Goal: Task Accomplishment & Management: Manage account settings

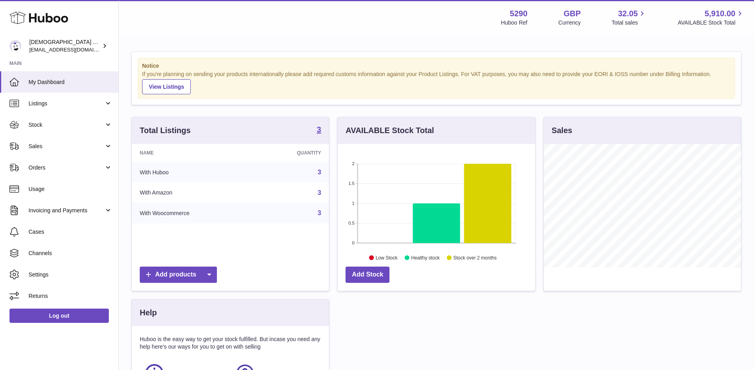
scroll to position [124, 198]
click at [58, 170] on span "Orders" at bounding box center [67, 168] width 76 height 8
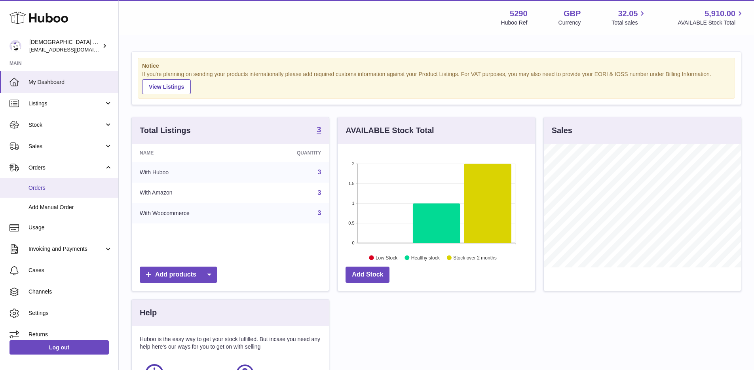
click at [59, 185] on span "Orders" at bounding box center [71, 188] width 84 height 8
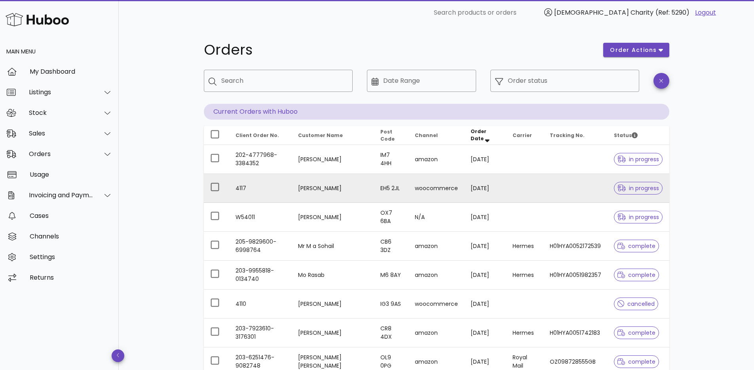
click at [307, 189] on td "[PERSON_NAME]" at bounding box center [333, 188] width 82 height 29
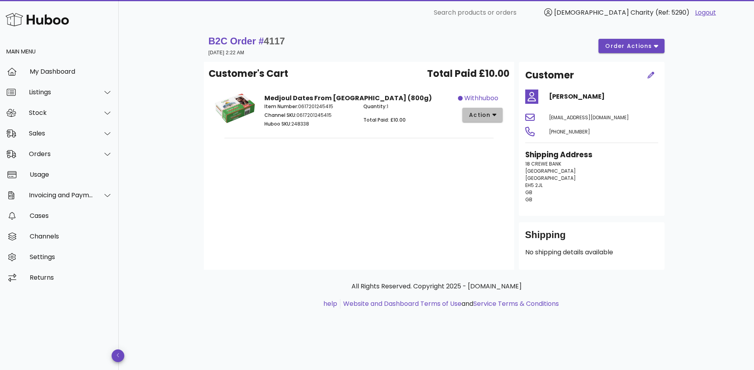
click at [481, 118] on span "action" at bounding box center [480, 115] width 22 height 8
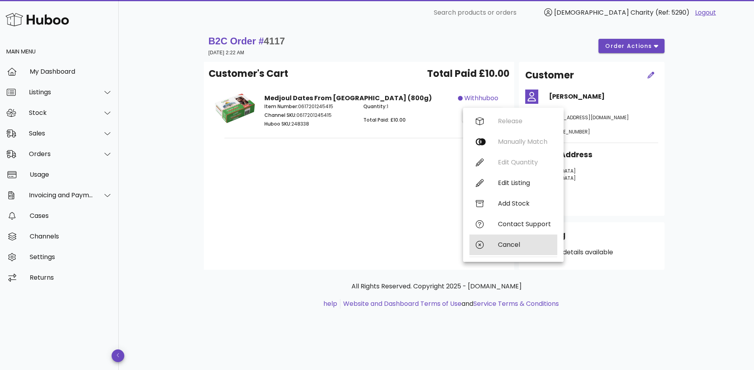
click at [505, 248] on div "Cancel" at bounding box center [524, 245] width 53 height 8
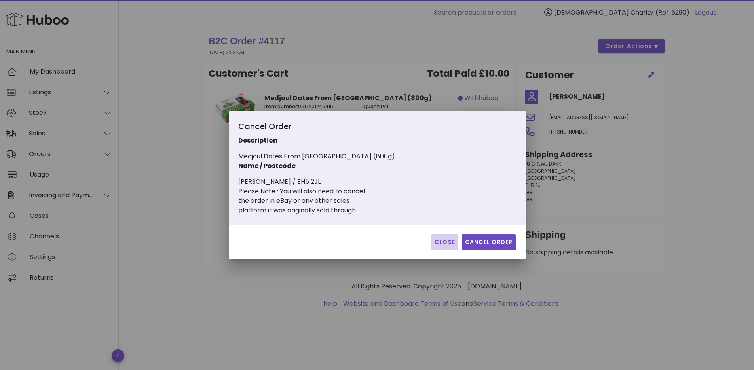
click at [442, 244] on span "Close" at bounding box center [444, 242] width 21 height 8
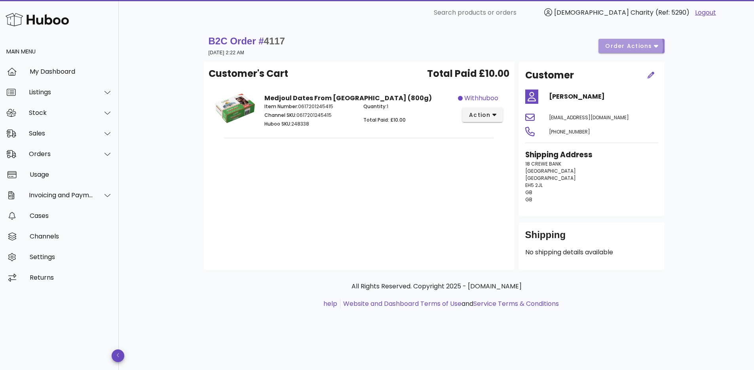
click at [618, 42] on span "order actions" at bounding box center [629, 46] width 48 height 8
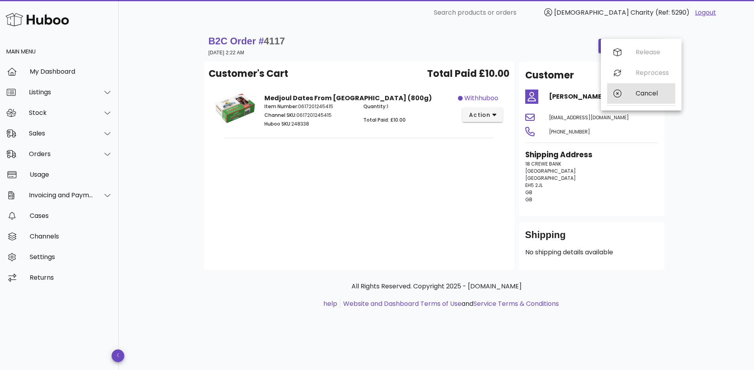
click at [641, 91] on div "Cancel" at bounding box center [652, 93] width 33 height 8
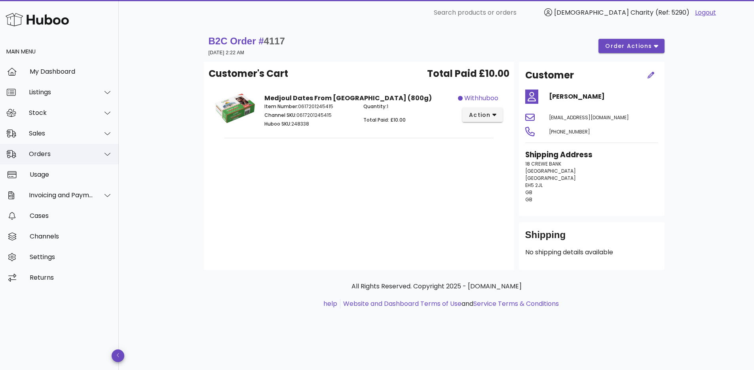
click at [42, 156] on div "Orders" at bounding box center [61, 154] width 65 height 8
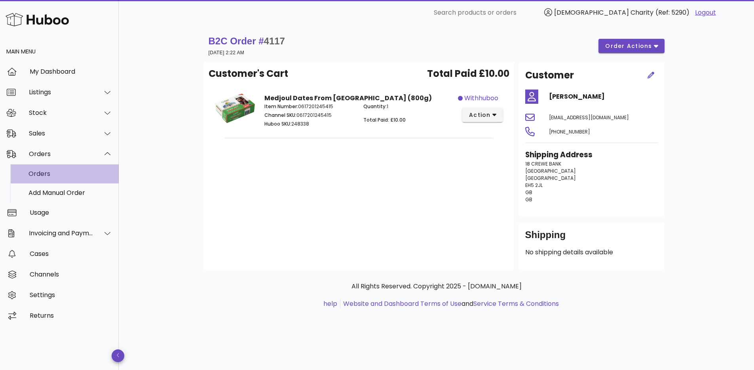
click at [41, 170] on div "Orders" at bounding box center [71, 174] width 84 height 8
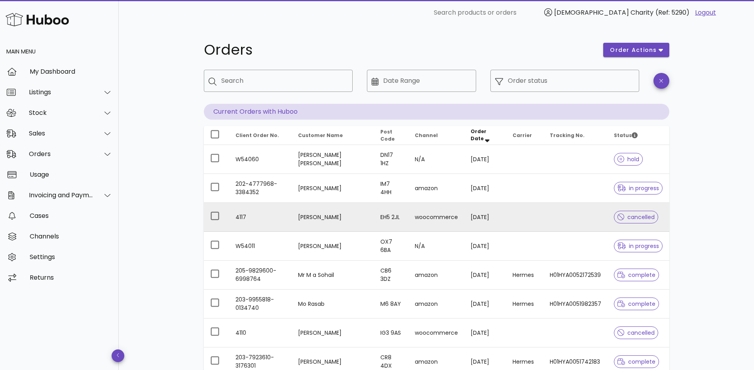
click at [322, 215] on td "[PERSON_NAME]" at bounding box center [333, 217] width 82 height 29
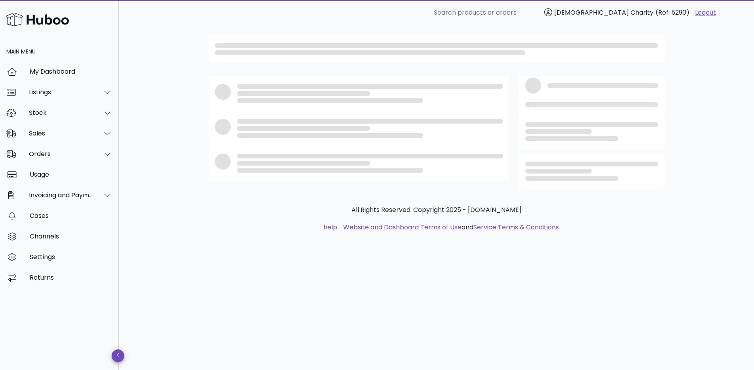
click at [322, 215] on div "All Rights Reserved. Copyright 2025 - [DOMAIN_NAME] help Website and Dashboard …" at bounding box center [436, 218] width 453 height 27
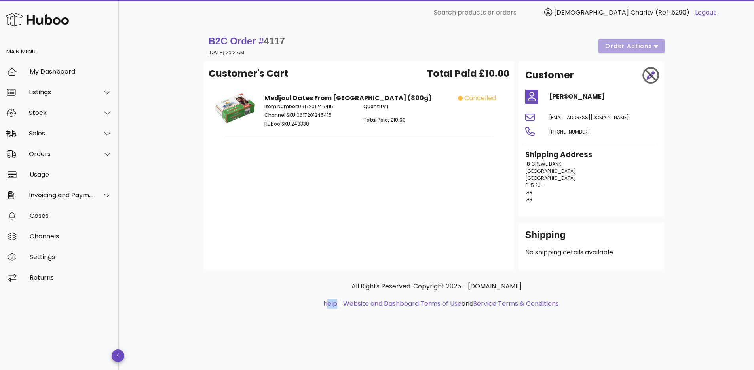
click at [573, 92] on h4 "[PERSON_NAME]" at bounding box center [603, 97] width 109 height 10
click at [42, 216] on div "Cases" at bounding box center [71, 216] width 83 height 8
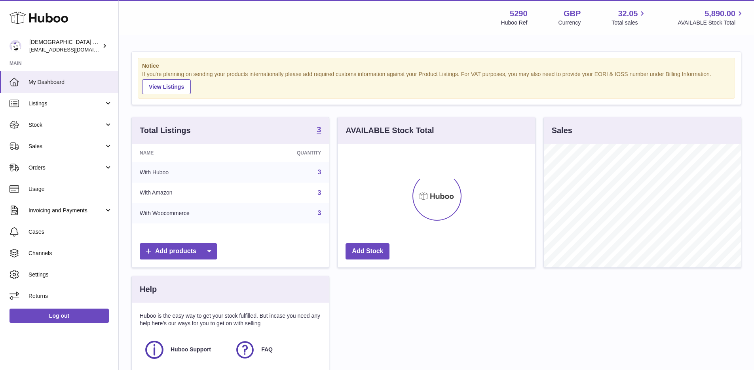
scroll to position [124, 198]
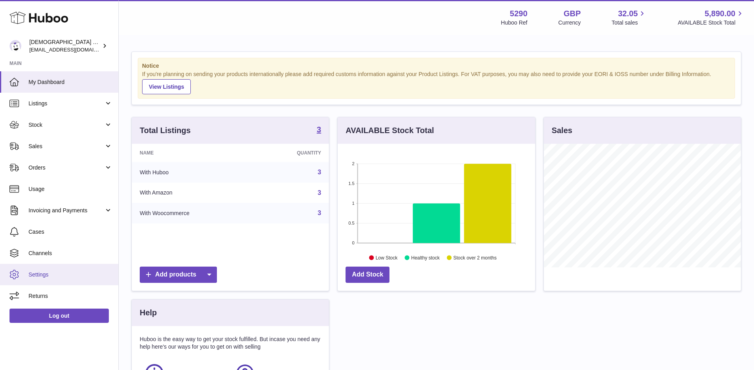
click at [69, 277] on span "Settings" at bounding box center [71, 275] width 84 height 8
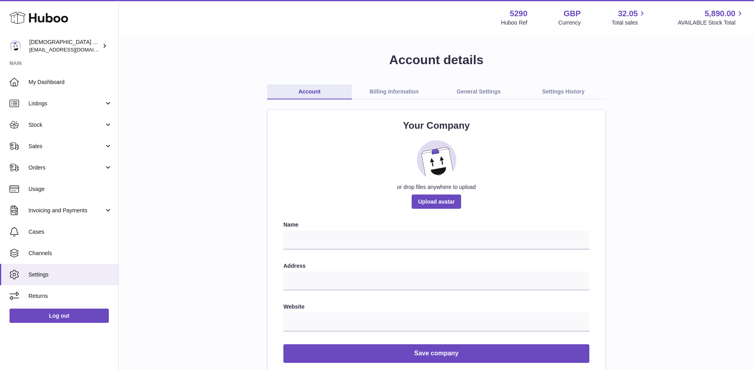
click at [397, 95] on link "Billing Information" at bounding box center [394, 91] width 85 height 15
click at [470, 90] on link "General Settings" at bounding box center [479, 91] width 85 height 15
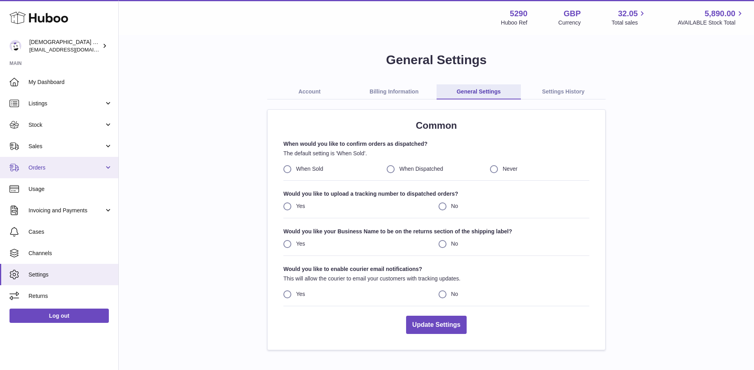
click at [60, 170] on span "Orders" at bounding box center [67, 168] width 76 height 8
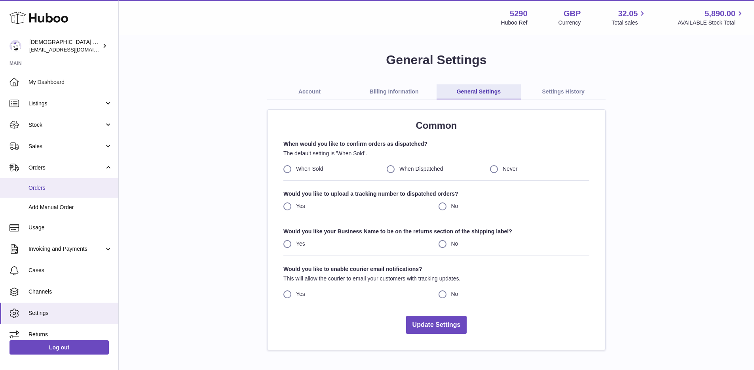
click at [59, 185] on span "Orders" at bounding box center [71, 188] width 84 height 8
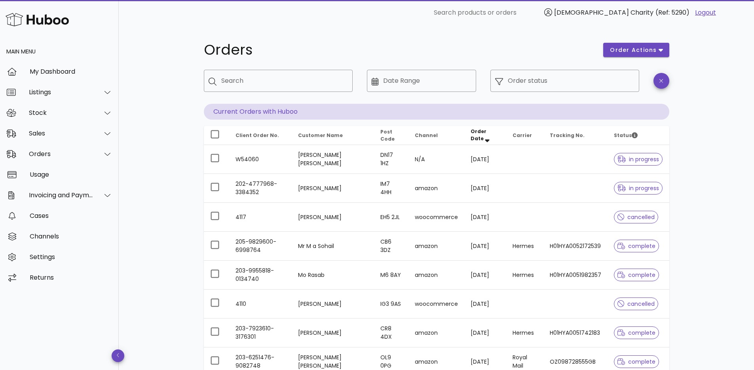
drag, startPoint x: 263, startPoint y: 73, endPoint x: 254, endPoint y: 68, distance: 10.3
click at [254, 68] on div "​ Search" at bounding box center [278, 87] width 158 height 44
click at [254, 73] on div "Search" at bounding box center [283, 81] width 125 height 22
paste input "********"
type input "********"
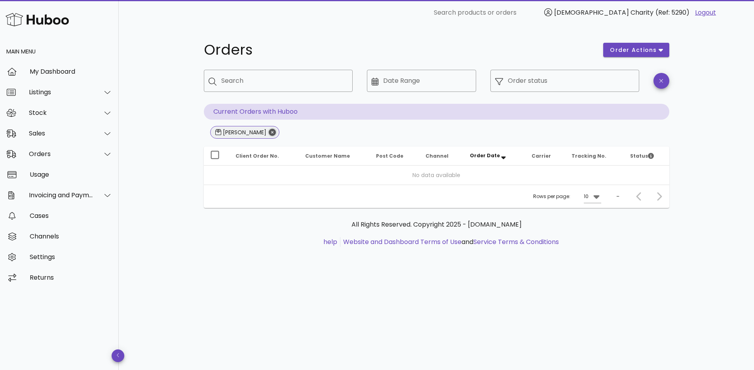
click at [269, 132] on icon "Close" at bounding box center [272, 132] width 7 height 7
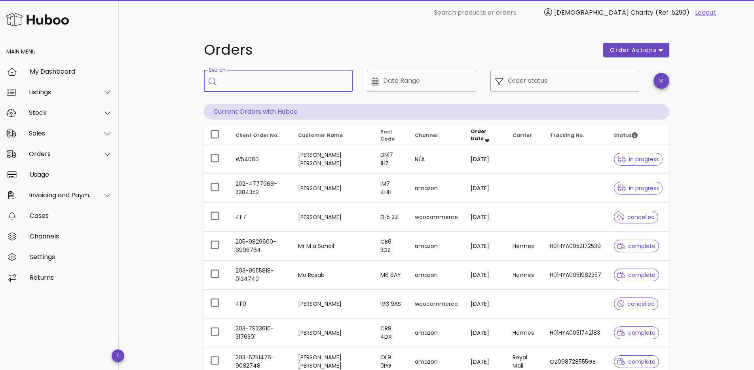
click at [263, 81] on input "Search" at bounding box center [283, 80] width 125 height 13
type input "****"
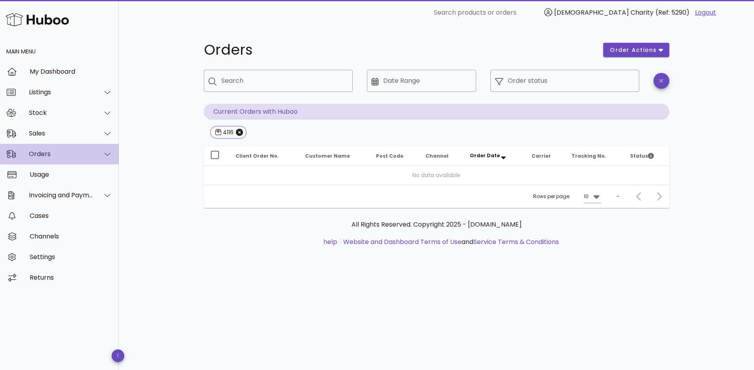
click at [50, 158] on div "Orders" at bounding box center [59, 154] width 119 height 21
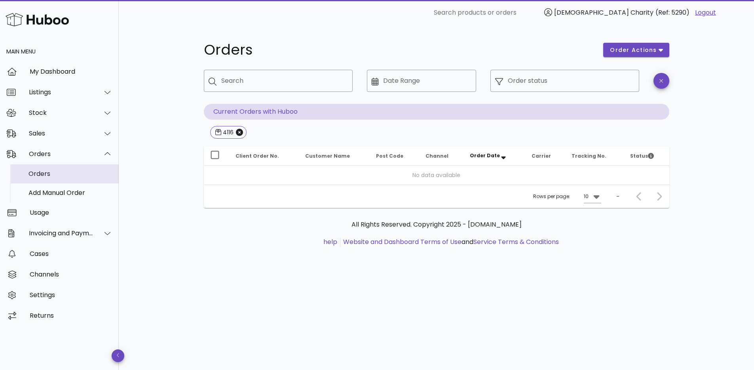
click at [63, 173] on div "Orders" at bounding box center [71, 174] width 84 height 8
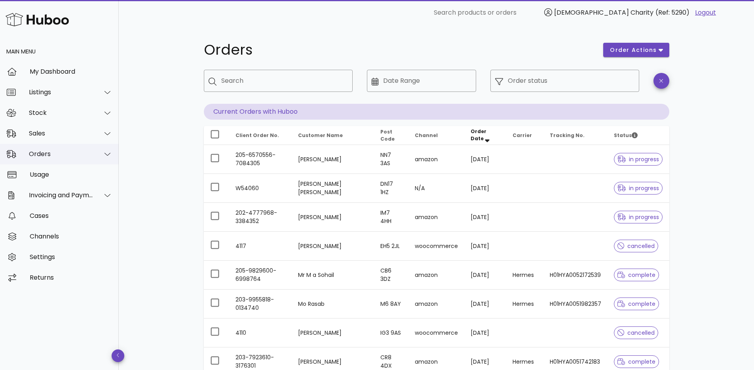
click at [51, 156] on div "Orders" at bounding box center [61, 154] width 65 height 8
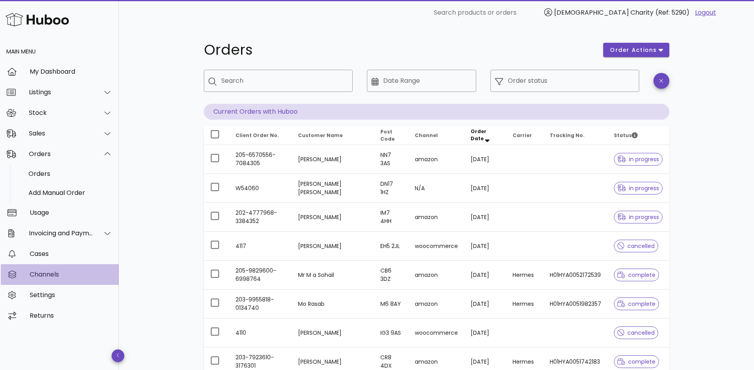
click at [44, 275] on div "Channels" at bounding box center [71, 274] width 83 height 8
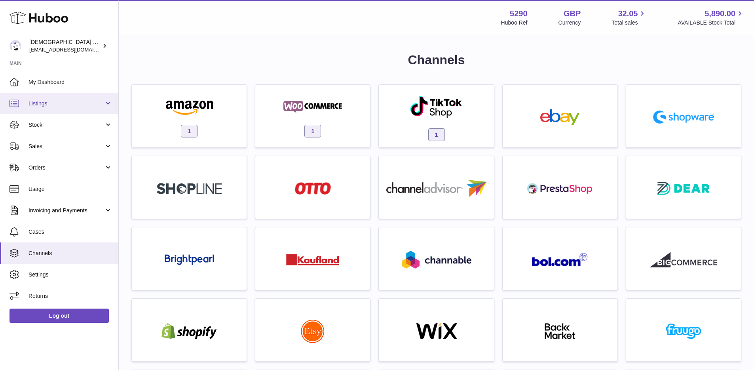
click at [104, 104] on span "Listings" at bounding box center [67, 104] width 76 height 8
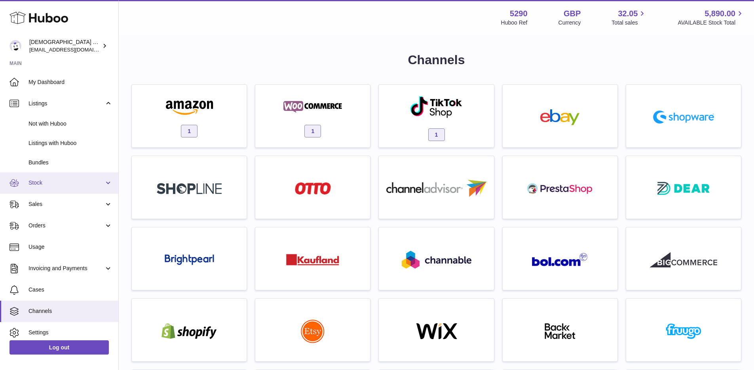
click at [78, 185] on span "Stock" at bounding box center [67, 183] width 76 height 8
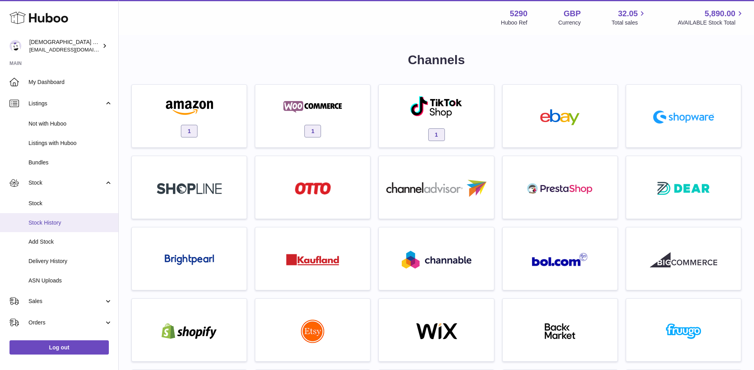
scroll to position [67, 0]
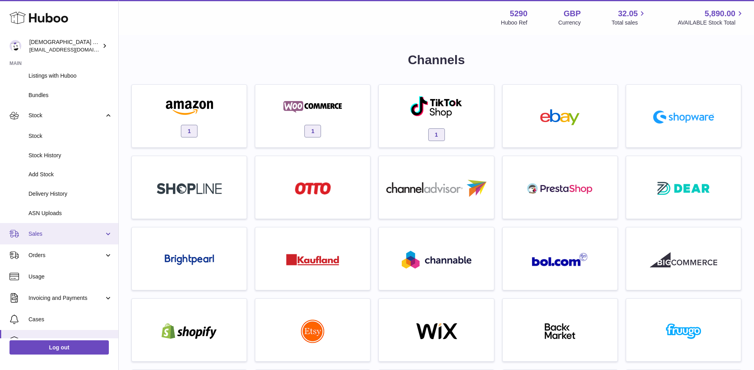
click at [77, 225] on link "Sales" at bounding box center [59, 233] width 118 height 21
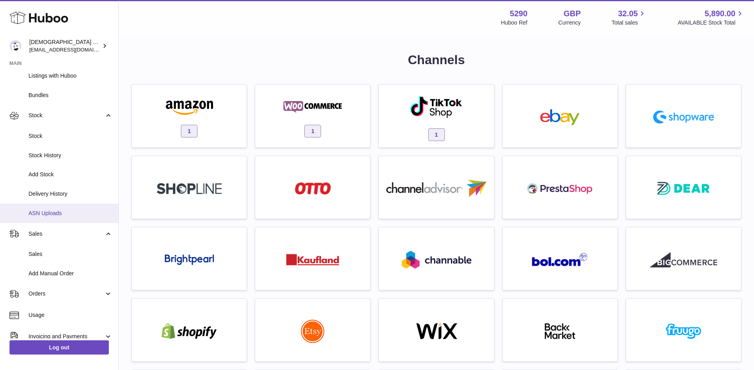
scroll to position [137, 0]
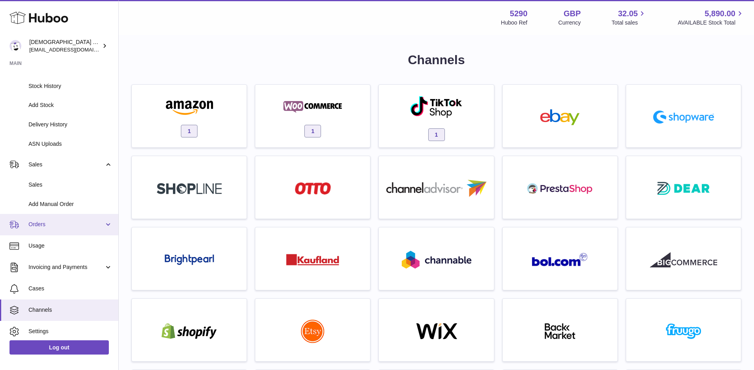
click at [84, 221] on span "Orders" at bounding box center [67, 225] width 76 height 8
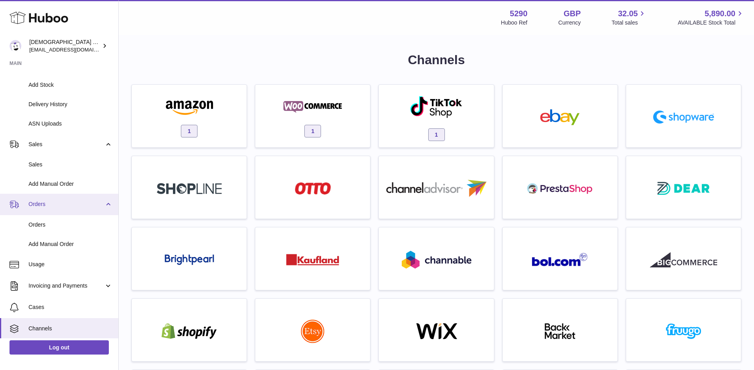
scroll to position [201, 0]
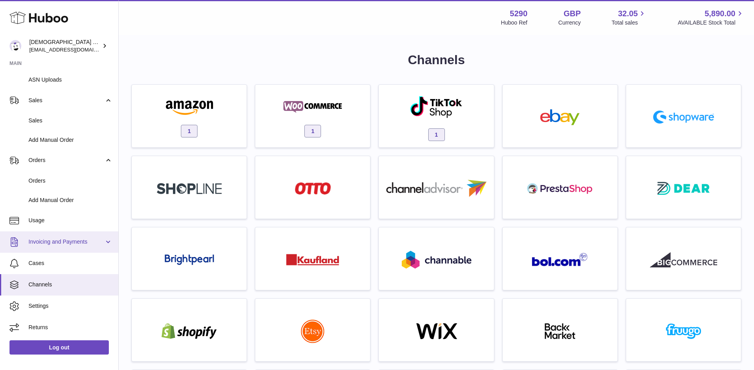
click at [76, 245] on span "Invoicing and Payments" at bounding box center [67, 242] width 76 height 8
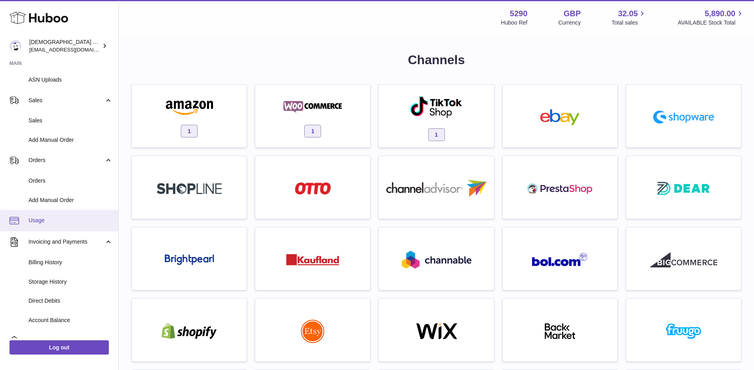
scroll to position [278, 0]
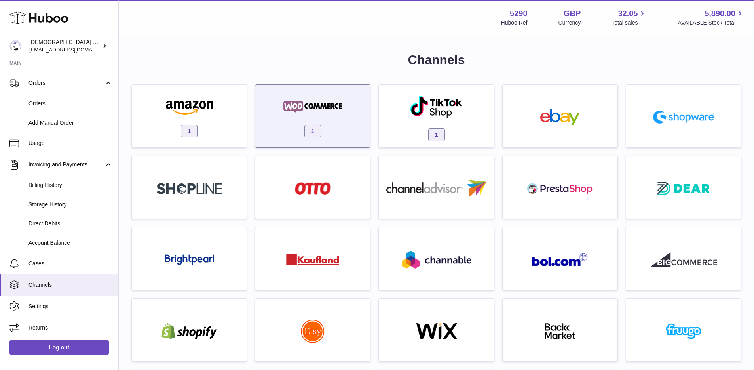
click at [305, 115] on div at bounding box center [312, 108] width 67 height 18
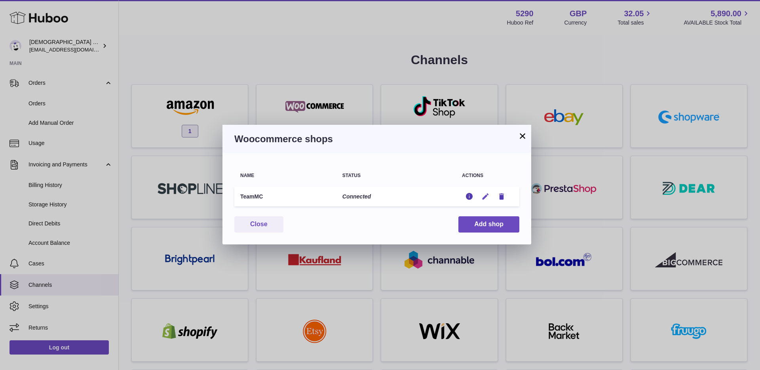
click at [485, 196] on icon "button" at bounding box center [486, 196] width 8 height 8
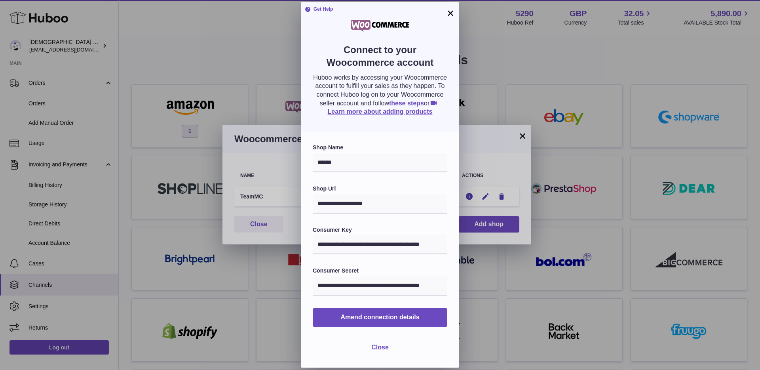
click at [370, 348] on button "Close" at bounding box center [380, 347] width 30 height 16
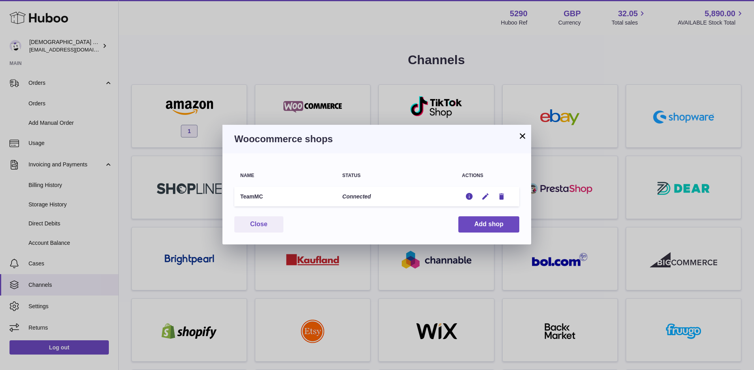
click at [521, 141] on button "×" at bounding box center [523, 136] width 10 height 10
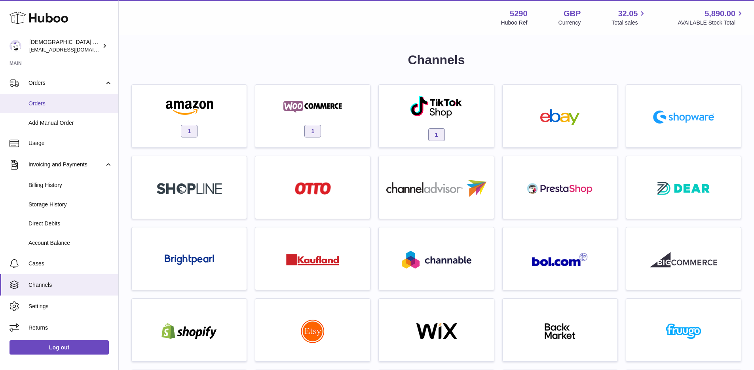
click at [59, 99] on link "Orders" at bounding box center [59, 103] width 118 height 19
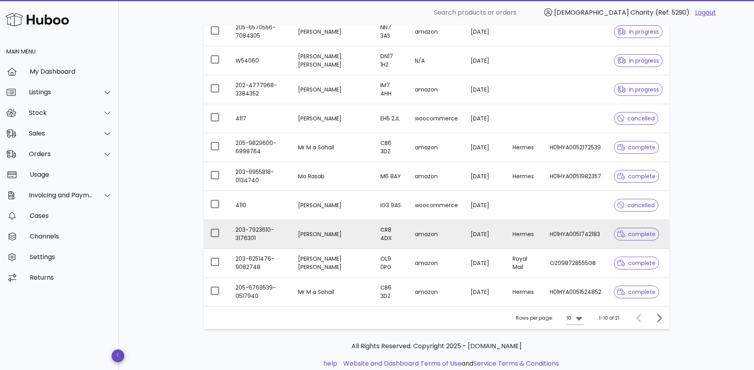
scroll to position [151, 0]
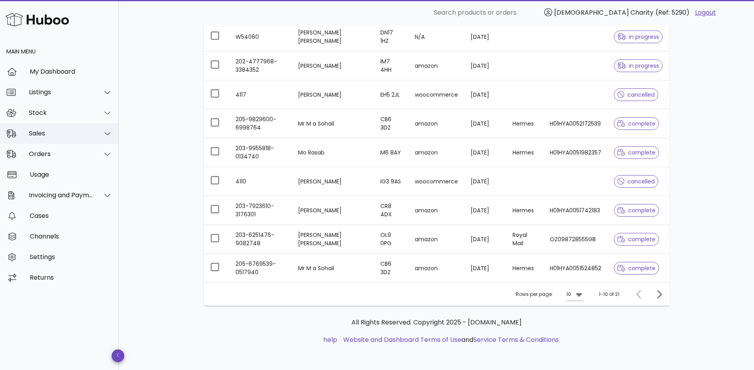
click at [53, 138] on div "Sales" at bounding box center [59, 133] width 119 height 21
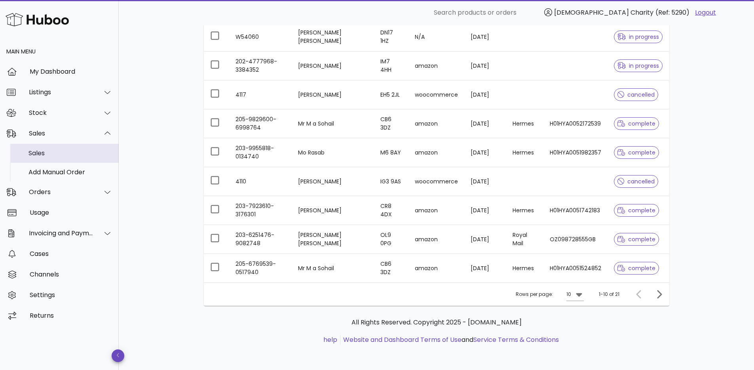
click at [44, 153] on div "Sales" at bounding box center [71, 153] width 84 height 8
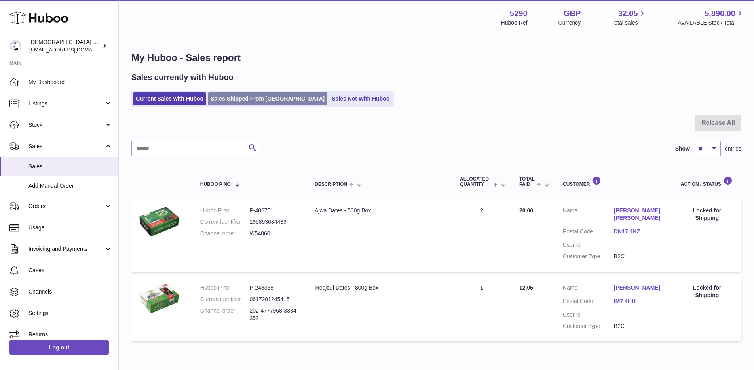
click at [249, 99] on link "Sales Shipped From Huboo" at bounding box center [268, 98] width 120 height 13
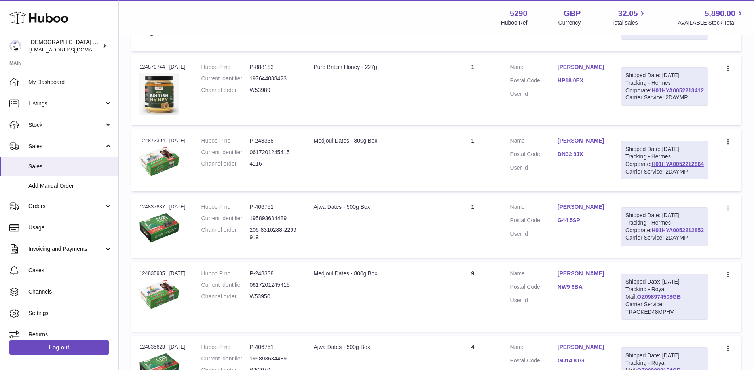
scroll to position [273, 0]
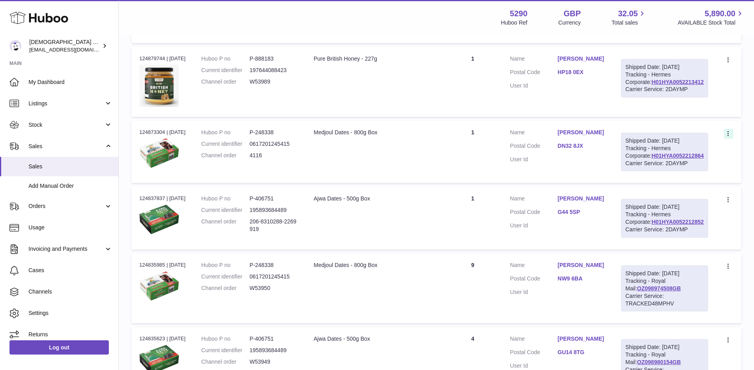
click at [731, 138] on icon at bounding box center [729, 134] width 9 height 8
click at [213, 136] on dt "Huboo P no" at bounding box center [226, 133] width 48 height 8
click at [365, 136] on div "Medjoul Dates - 800g Box" at bounding box center [375, 133] width 122 height 8
click at [278, 136] on dd "P-248338" at bounding box center [274, 133] width 48 height 8
click at [606, 136] on link "Michaela Simons" at bounding box center [582, 133] width 48 height 8
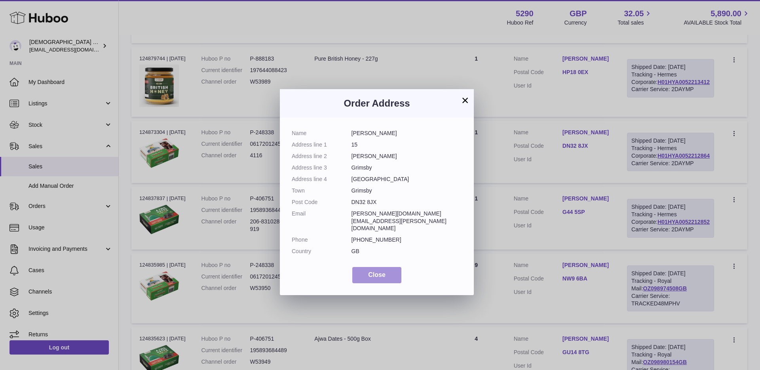
click at [394, 267] on button "Close" at bounding box center [376, 275] width 49 height 16
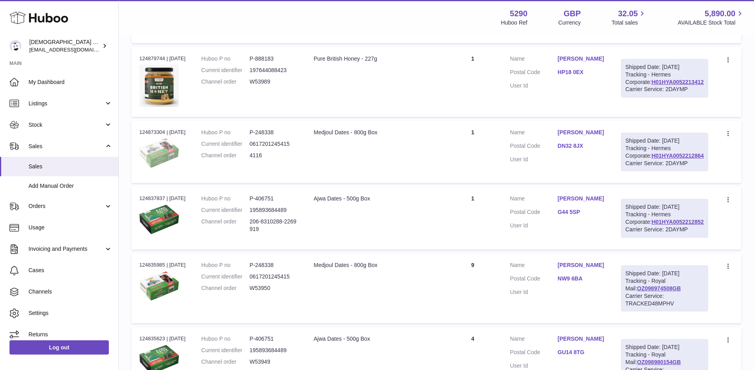
click at [156, 168] on img at bounding box center [159, 152] width 40 height 29
click at [731, 138] on icon at bounding box center [729, 134] width 9 height 8
click at [579, 167] on dl "Customer Name Michaela Simons Postal Code DN32 8JX User Id" at bounding box center [557, 148] width 95 height 38
click at [83, 205] on span "Orders" at bounding box center [67, 206] width 76 height 8
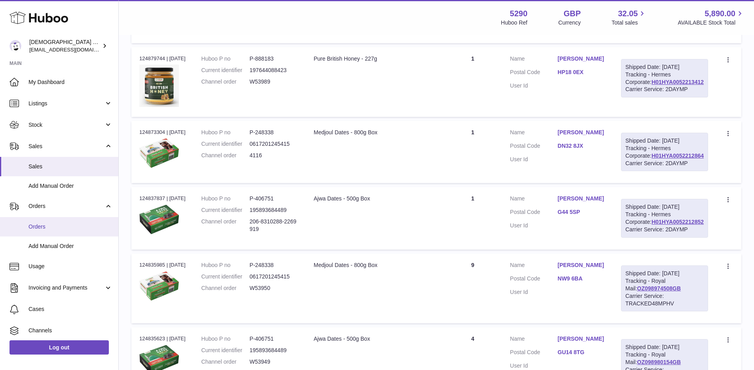
click at [48, 226] on span "Orders" at bounding box center [71, 227] width 84 height 8
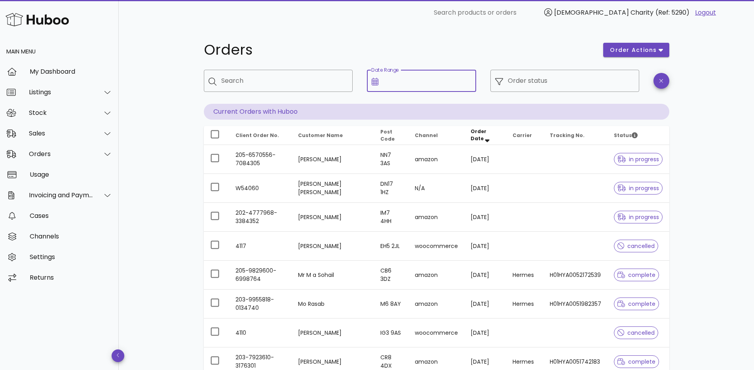
click at [408, 81] on input "Date Range" at bounding box center [427, 80] width 88 height 13
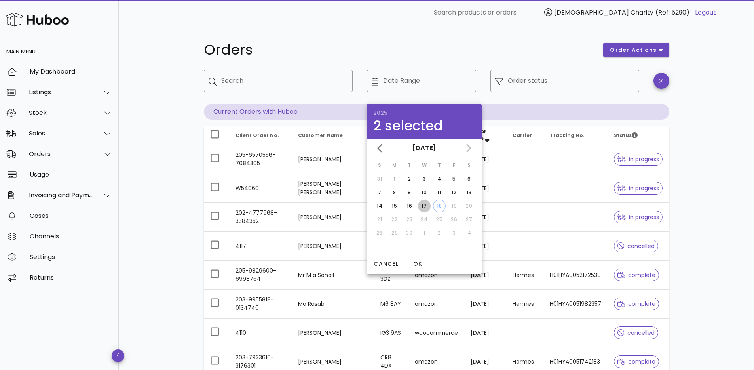
click at [423, 207] on div "17" at bounding box center [424, 205] width 13 height 7
type input "**********"
click at [425, 206] on div "17" at bounding box center [424, 205] width 13 height 7
click at [423, 258] on button "OK" at bounding box center [417, 264] width 25 height 14
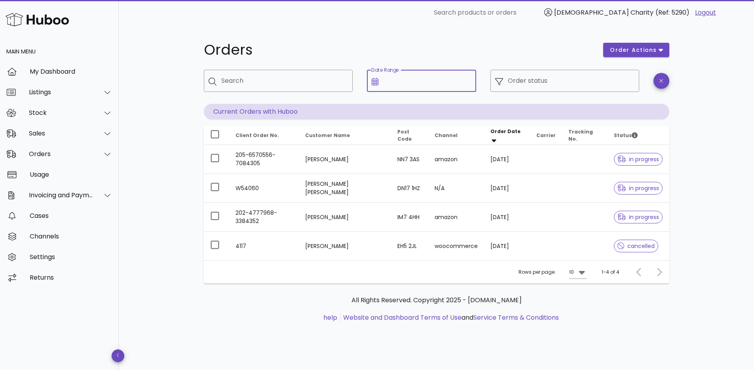
click at [435, 86] on input "Date Range" at bounding box center [427, 80] width 88 height 13
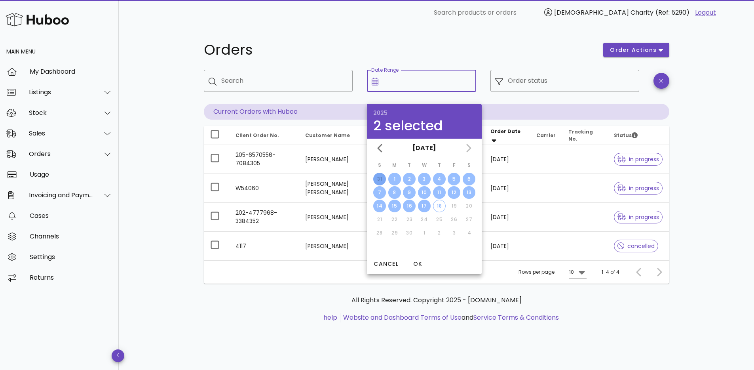
click at [424, 208] on div "17" at bounding box center [424, 205] width 13 height 7
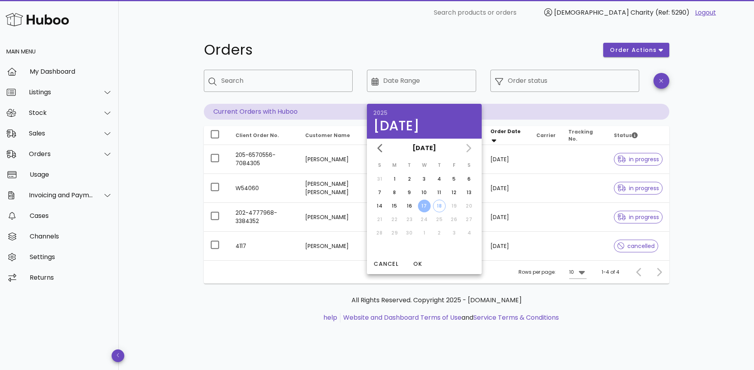
click at [424, 208] on div "17" at bounding box center [424, 205] width 13 height 7
type input "**********"
click at [424, 208] on div "17" at bounding box center [424, 205] width 13 height 7
click at [419, 261] on span "OK" at bounding box center [417, 264] width 19 height 8
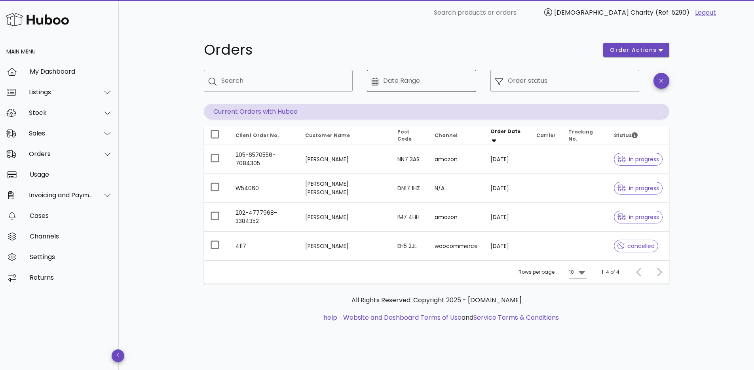
click at [425, 78] on input "Date Range" at bounding box center [427, 80] width 88 height 13
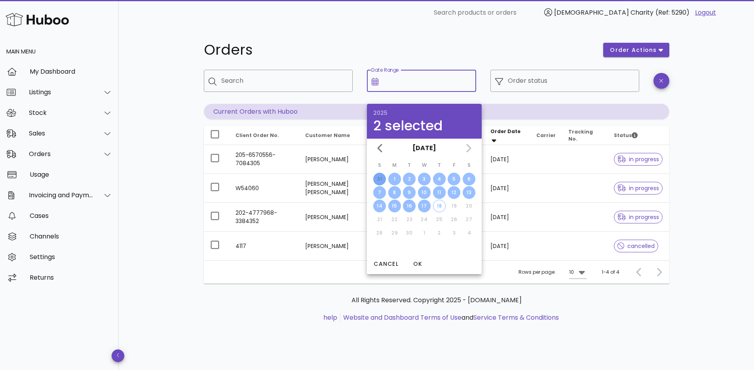
click at [410, 205] on div "16" at bounding box center [409, 205] width 13 height 7
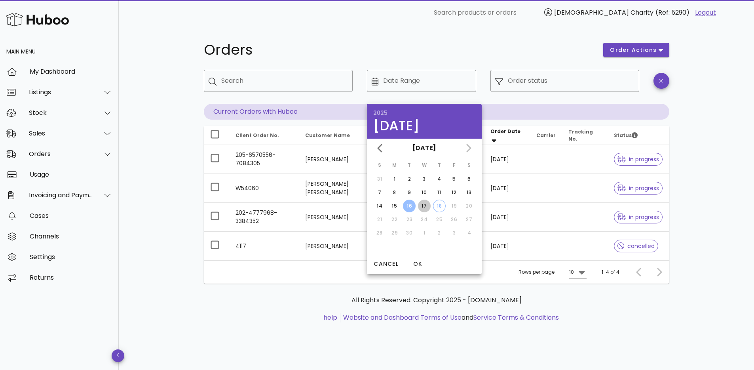
click at [419, 206] on div "17" at bounding box center [424, 205] width 13 height 7
type input "**********"
click at [420, 263] on span "OK" at bounding box center [417, 264] width 19 height 8
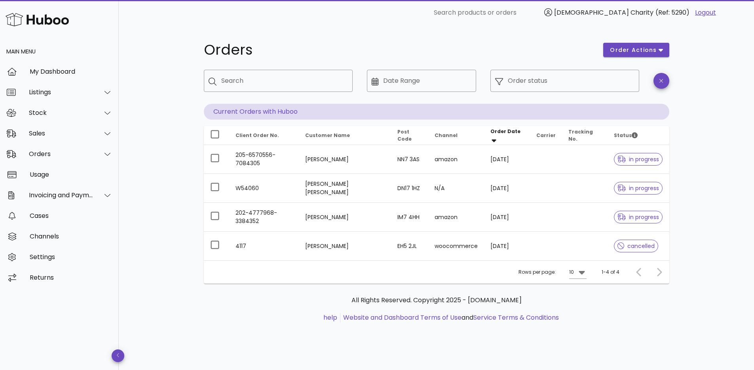
type input "**********"
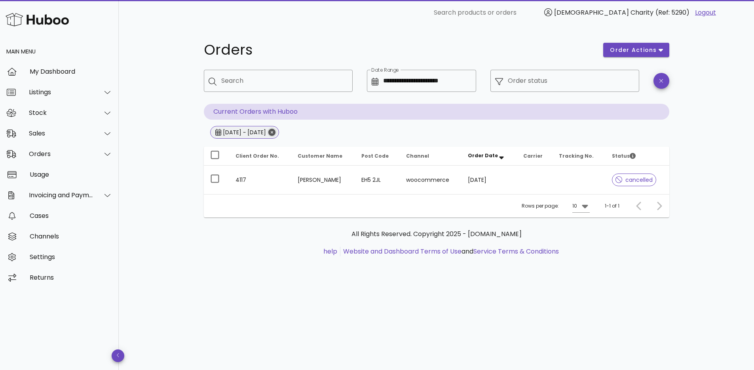
click at [276, 134] on icon "Close" at bounding box center [271, 132] width 7 height 7
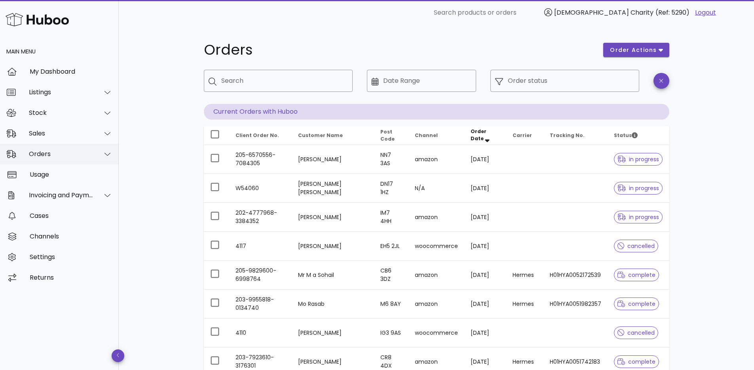
click at [50, 150] on div "Orders" at bounding box center [61, 154] width 65 height 8
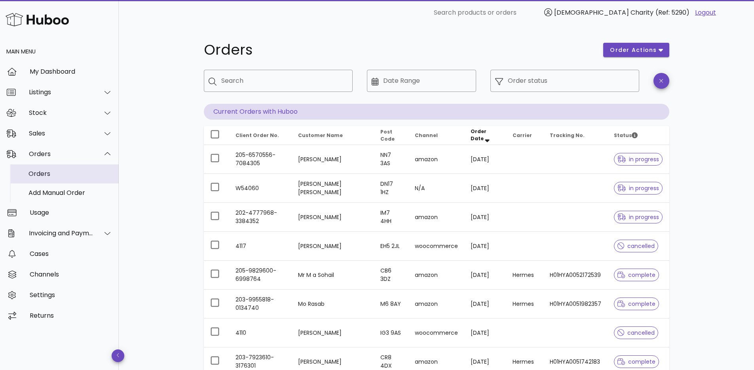
click at [48, 173] on div "Orders" at bounding box center [71, 174] width 84 height 8
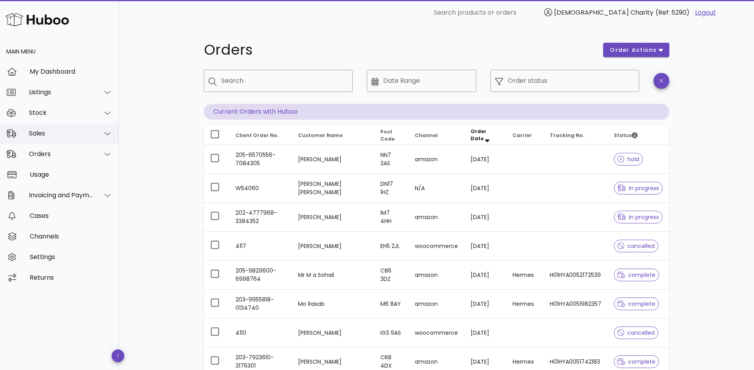
click at [45, 133] on div "Sales" at bounding box center [61, 133] width 65 height 8
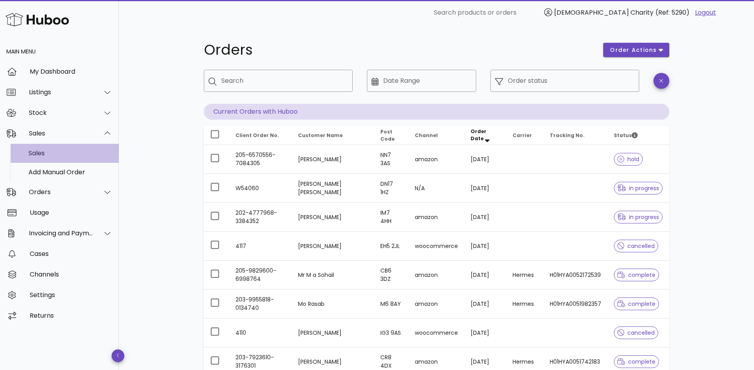
click at [40, 151] on div "Sales" at bounding box center [71, 153] width 84 height 8
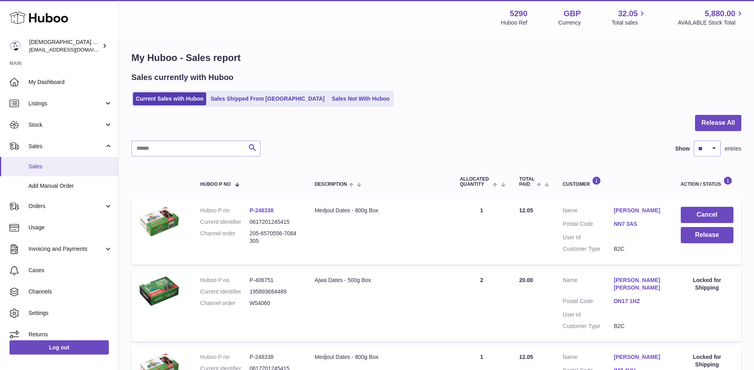
click at [40, 168] on span "Sales" at bounding box center [71, 167] width 84 height 8
click at [178, 153] on input "text" at bounding box center [195, 149] width 129 height 16
type input "********"
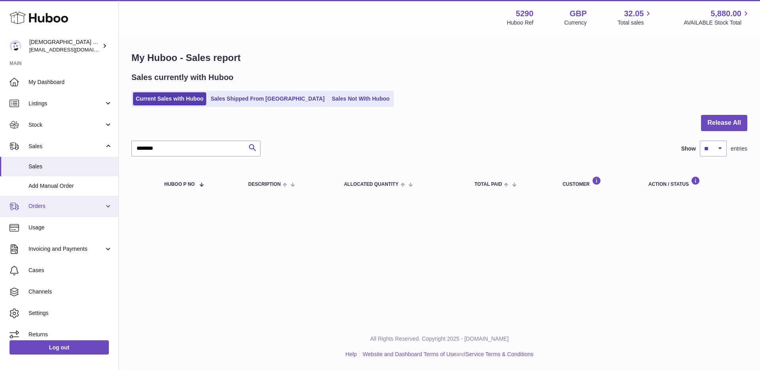
click at [76, 205] on span "Orders" at bounding box center [67, 206] width 76 height 8
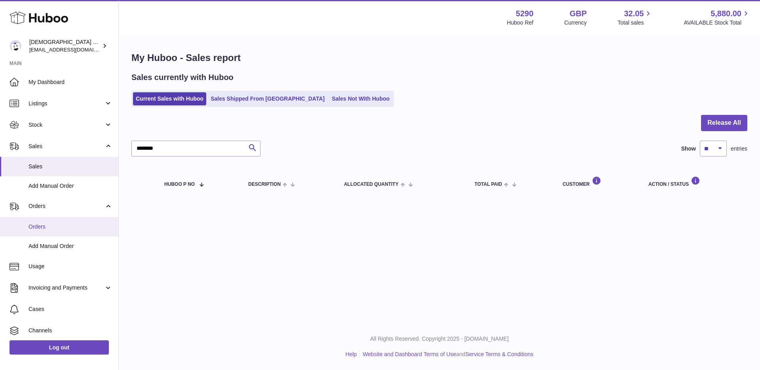
click at [57, 230] on span "Orders" at bounding box center [71, 227] width 84 height 8
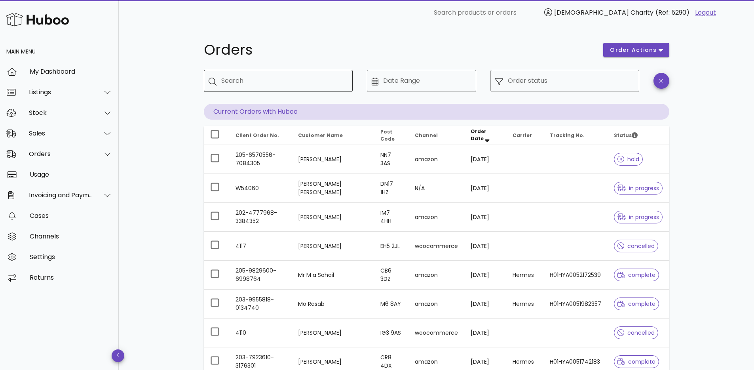
click at [258, 77] on input "Search" at bounding box center [283, 80] width 125 height 13
type input "********"
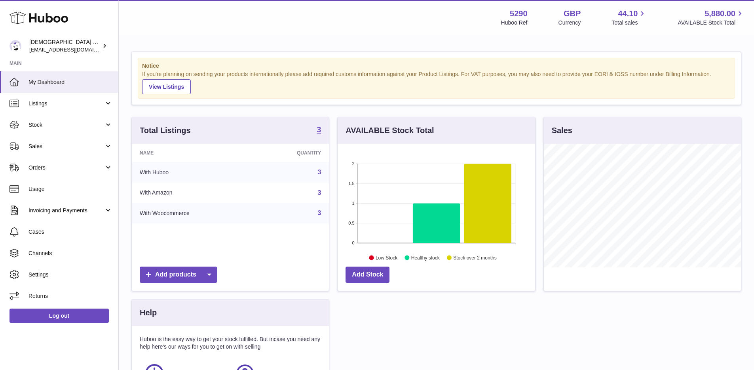
scroll to position [124, 198]
click at [64, 154] on link "Sales" at bounding box center [59, 145] width 118 height 21
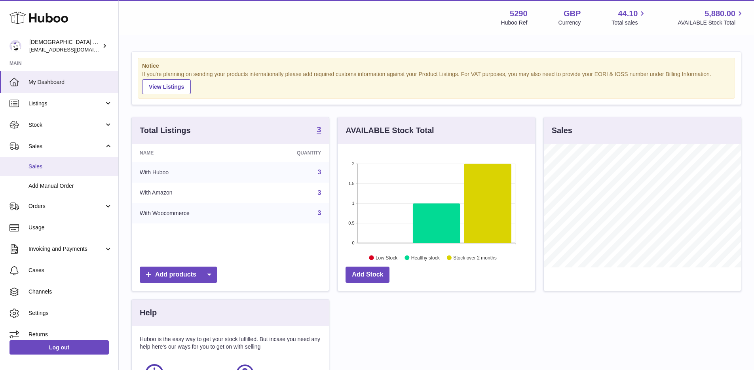
click at [57, 168] on span "Sales" at bounding box center [71, 167] width 84 height 8
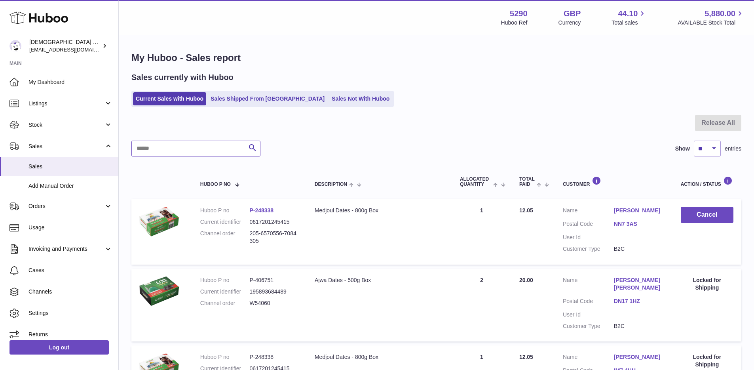
click at [186, 150] on input "text" at bounding box center [195, 149] width 129 height 16
type input "********"
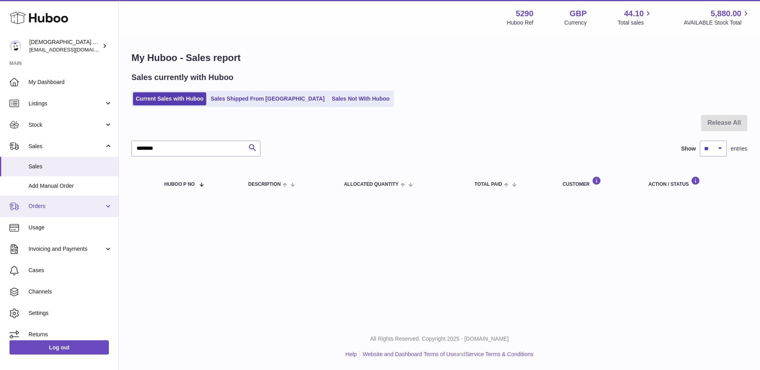
click at [63, 212] on link "Orders" at bounding box center [59, 206] width 118 height 21
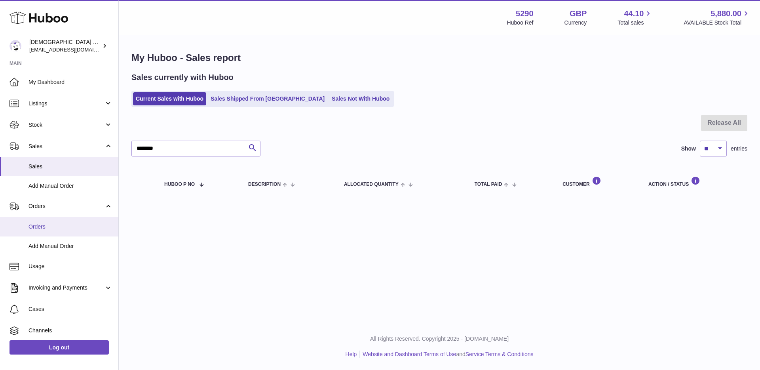
click at [57, 223] on span "Orders" at bounding box center [71, 227] width 84 height 8
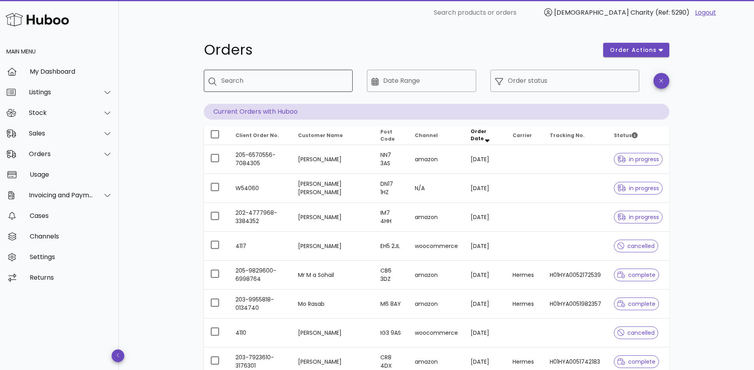
click at [276, 84] on input "Search" at bounding box center [283, 80] width 125 height 13
type input "********"
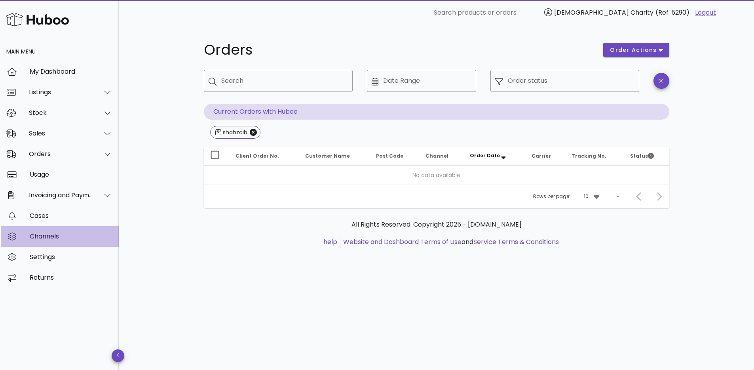
click at [53, 238] on div "Channels" at bounding box center [71, 236] width 83 height 8
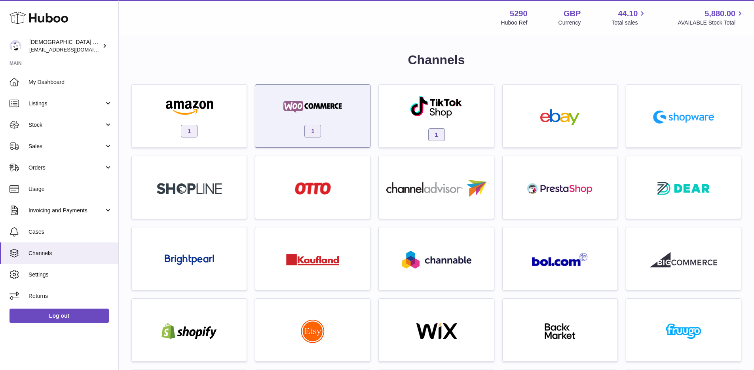
click at [333, 105] on img at bounding box center [312, 107] width 67 height 16
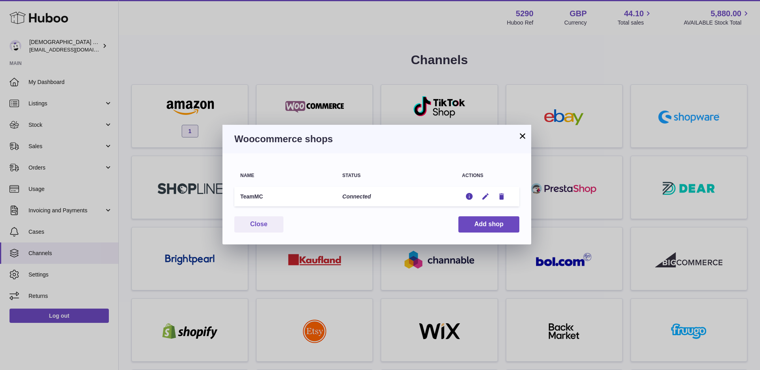
click at [368, 196] on td "Connected" at bounding box center [397, 197] width 120 height 20
click at [468, 196] on icon "button" at bounding box center [469, 196] width 8 height 8
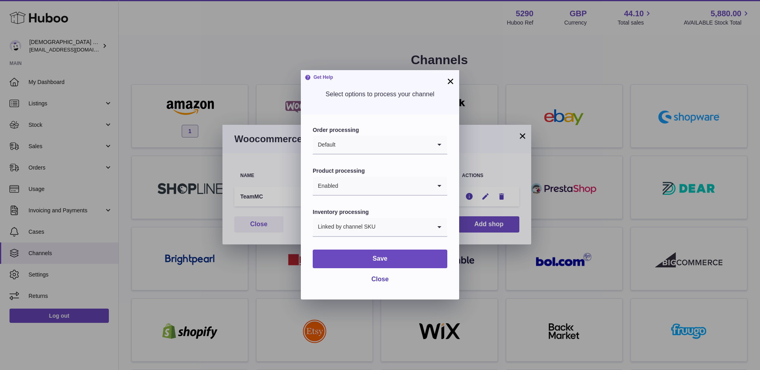
click at [360, 187] on input "Search for option" at bounding box center [385, 186] width 93 height 18
click at [448, 80] on button "×" at bounding box center [451, 81] width 10 height 10
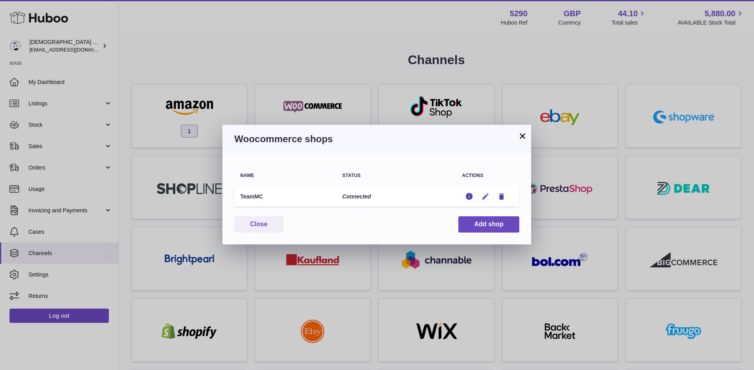
click at [482, 196] on icon "button" at bounding box center [486, 196] width 8 height 8
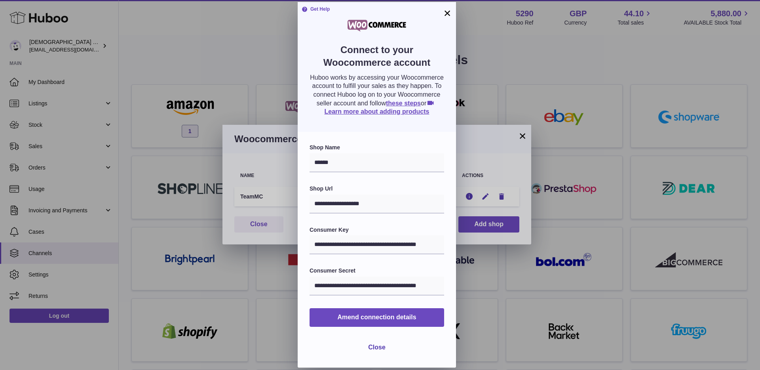
click at [449, 13] on button "×" at bounding box center [448, 13] width 10 height 10
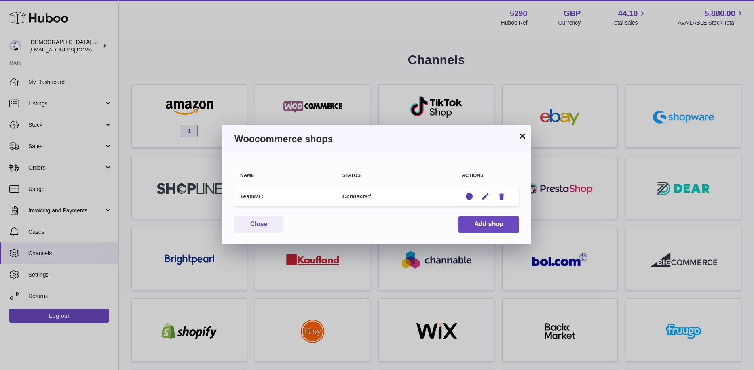
click at [519, 138] on button "×" at bounding box center [523, 136] width 10 height 10
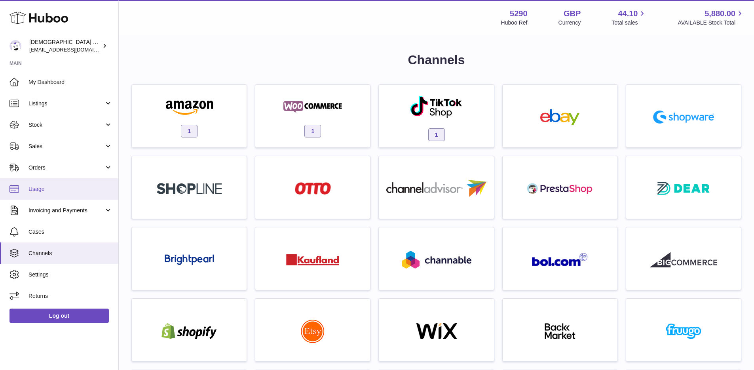
click at [56, 186] on span "Usage" at bounding box center [71, 189] width 84 height 8
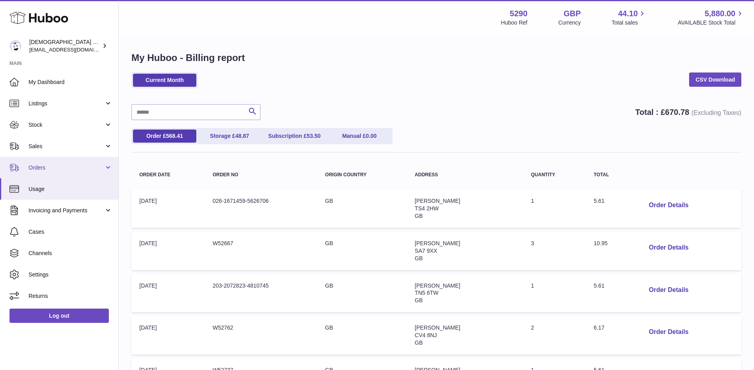
click at [54, 169] on span "Orders" at bounding box center [67, 168] width 76 height 8
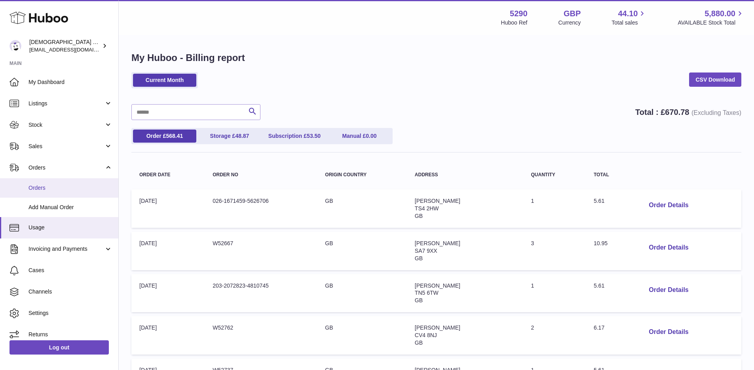
click at [45, 192] on link "Orders" at bounding box center [59, 187] width 118 height 19
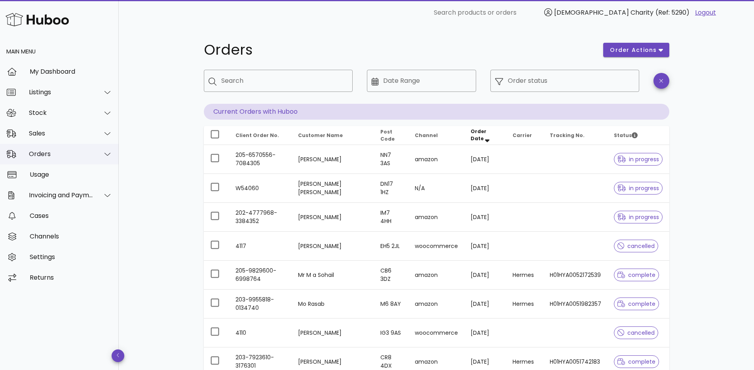
click at [74, 153] on div "Orders" at bounding box center [61, 154] width 65 height 8
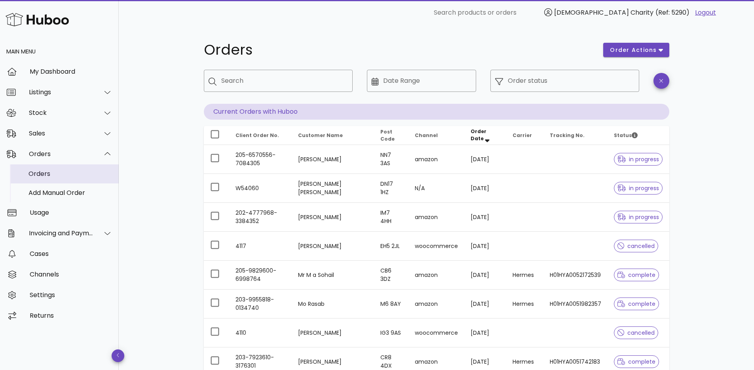
click at [63, 175] on div "Orders" at bounding box center [71, 174] width 84 height 8
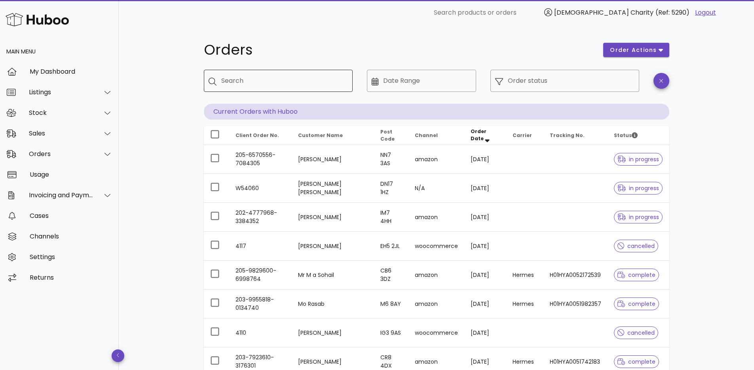
click at [303, 85] on input "Search" at bounding box center [283, 80] width 125 height 13
type input "********"
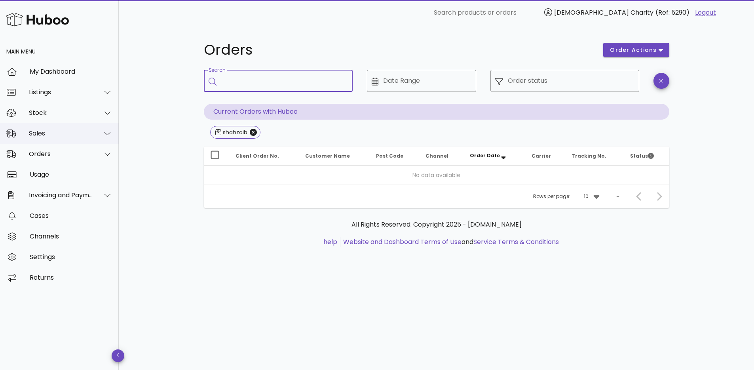
click at [65, 139] on div "Sales" at bounding box center [59, 133] width 119 height 21
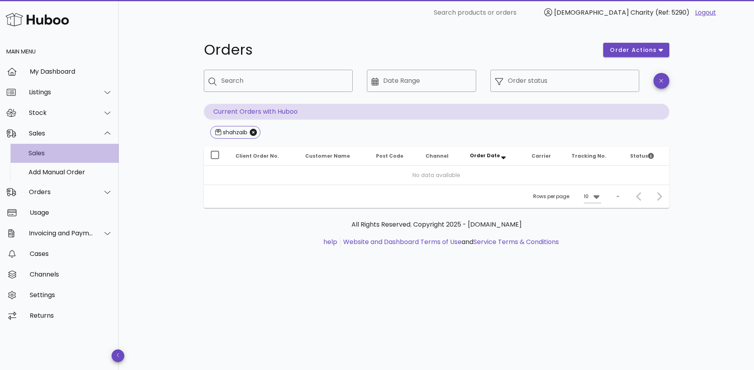
click at [71, 156] on div "Sales" at bounding box center [71, 153] width 84 height 8
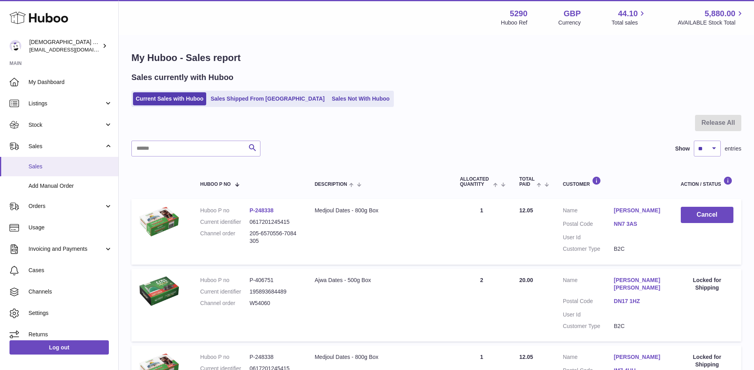
click at [57, 164] on span "Sales" at bounding box center [71, 167] width 84 height 8
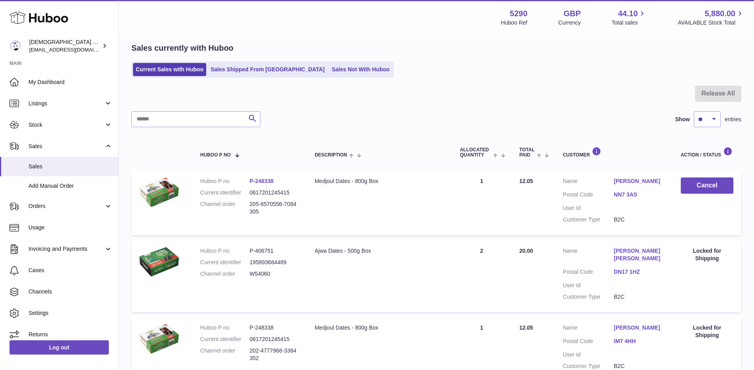
scroll to position [41, 0]
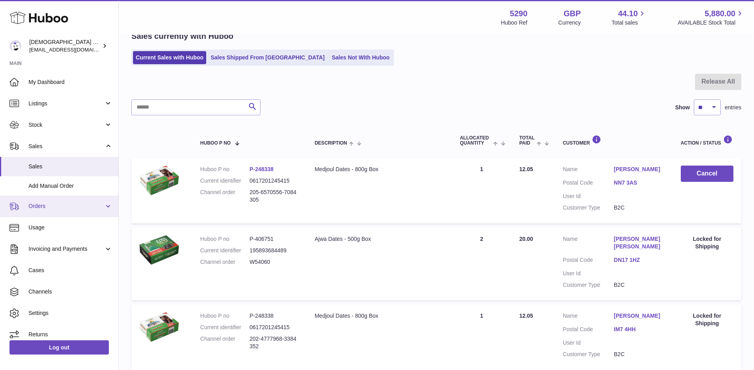
click at [93, 204] on span "Orders" at bounding box center [67, 206] width 76 height 8
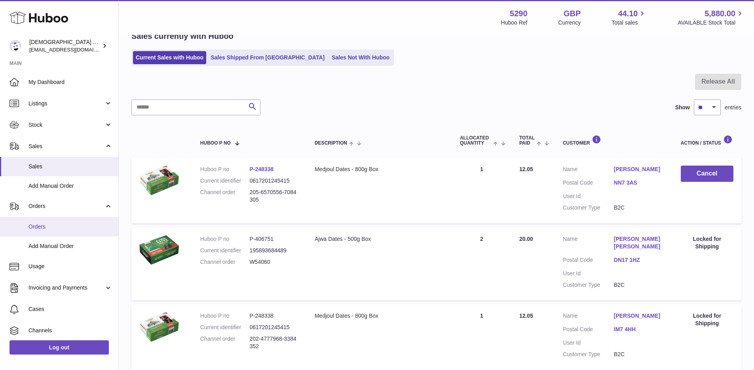
click at [65, 227] on span "Orders" at bounding box center [71, 227] width 84 height 8
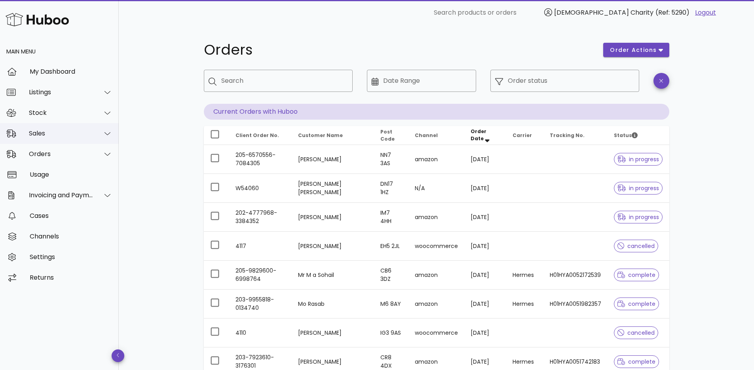
click at [64, 132] on div "Sales" at bounding box center [61, 133] width 65 height 8
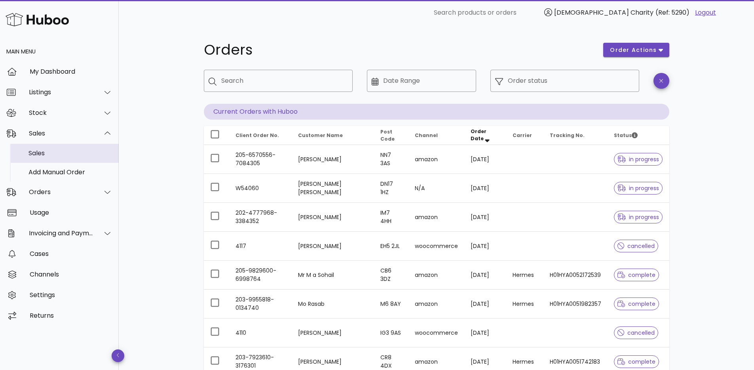
click at [65, 149] on div "Sales" at bounding box center [71, 153] width 84 height 8
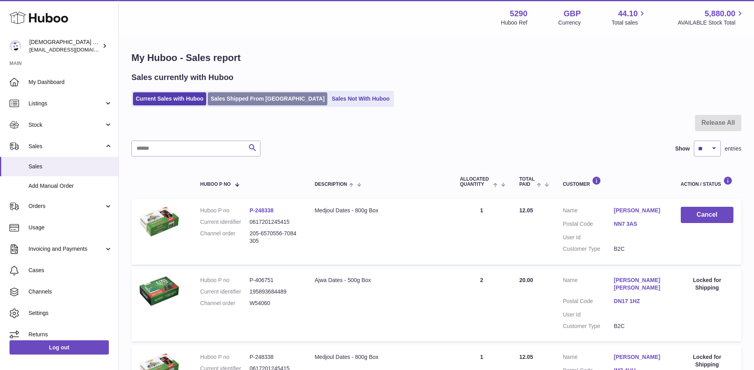
click at [255, 102] on link "Sales Shipped From [GEOGRAPHIC_DATA]" at bounding box center [268, 98] width 120 height 13
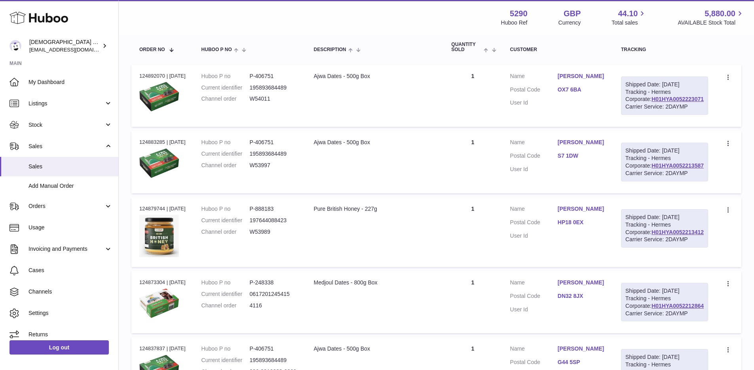
scroll to position [15, 0]
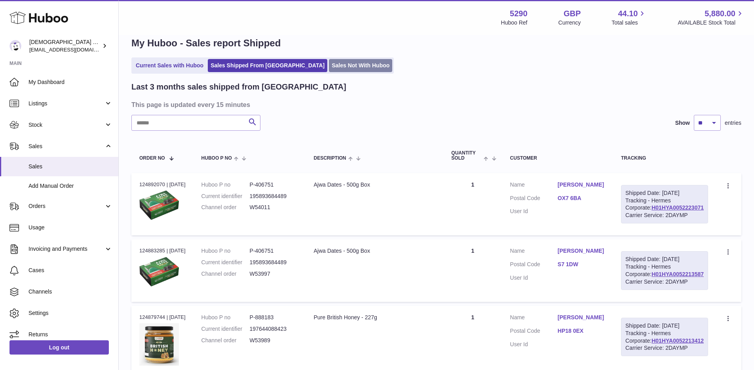
click at [329, 61] on link "Sales Not With Huboo" at bounding box center [360, 65] width 63 height 13
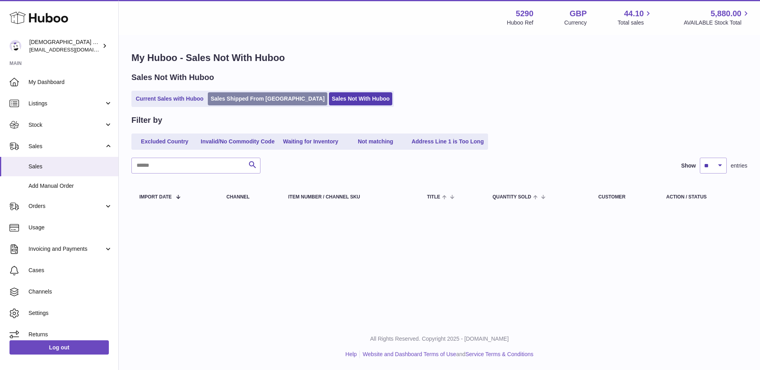
click at [255, 98] on link "Sales Shipped From [GEOGRAPHIC_DATA]" at bounding box center [268, 98] width 120 height 13
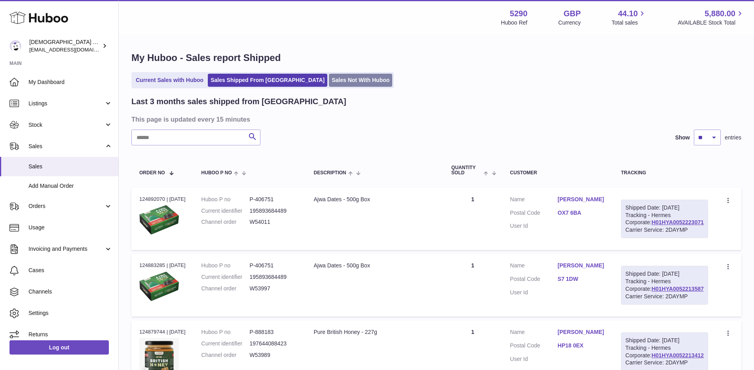
click at [329, 82] on link "Sales Not With Huboo" at bounding box center [360, 80] width 63 height 13
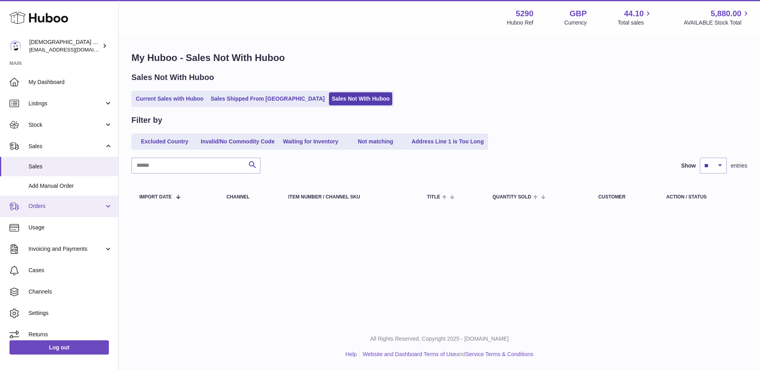
click at [74, 210] on link "Orders" at bounding box center [59, 206] width 118 height 21
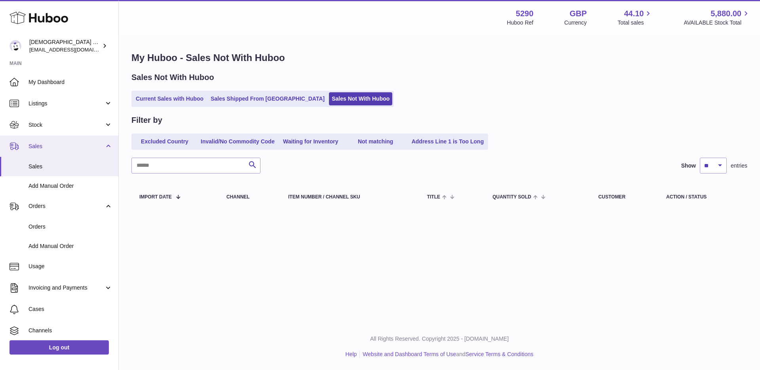
click at [66, 152] on link "Sales" at bounding box center [59, 145] width 118 height 21
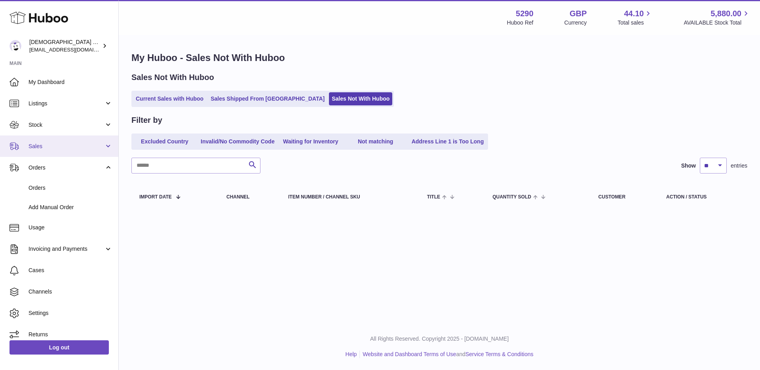
click at [76, 148] on span "Sales" at bounding box center [67, 147] width 76 height 8
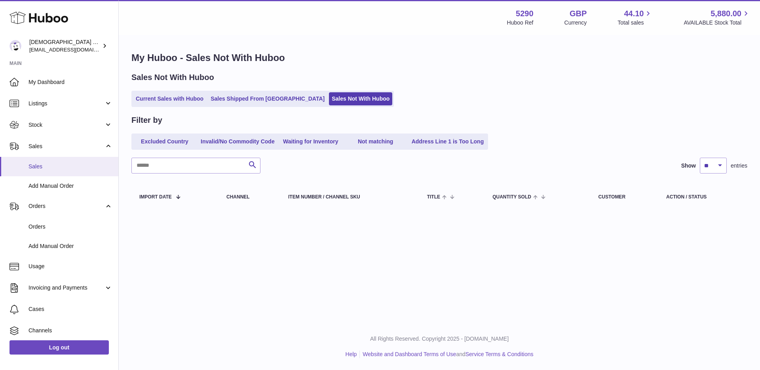
click at [63, 172] on link "Sales" at bounding box center [59, 166] width 118 height 19
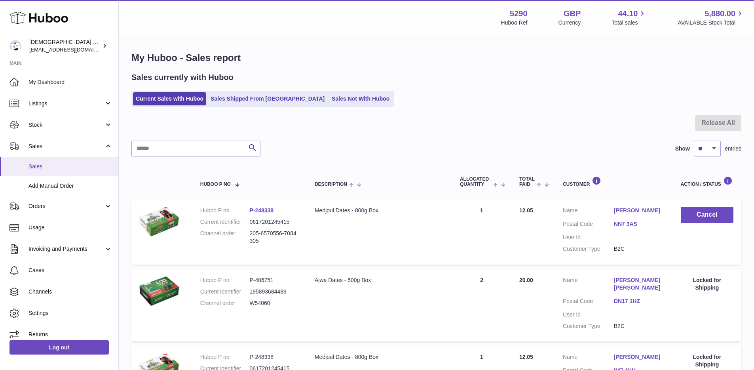
click at [49, 172] on link "Sales" at bounding box center [59, 166] width 118 height 19
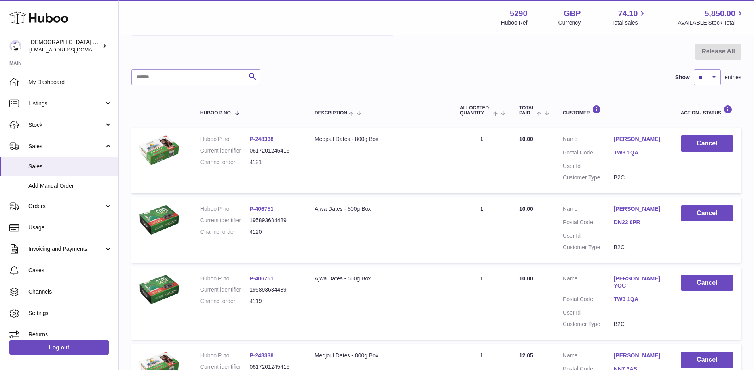
scroll to position [166, 0]
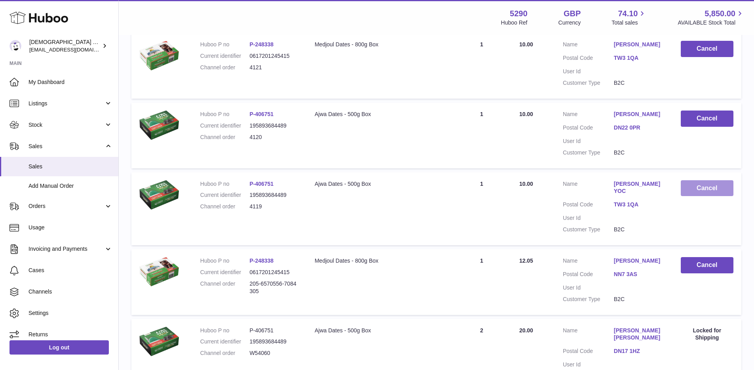
click at [698, 196] on button "Cancel" at bounding box center [707, 188] width 53 height 16
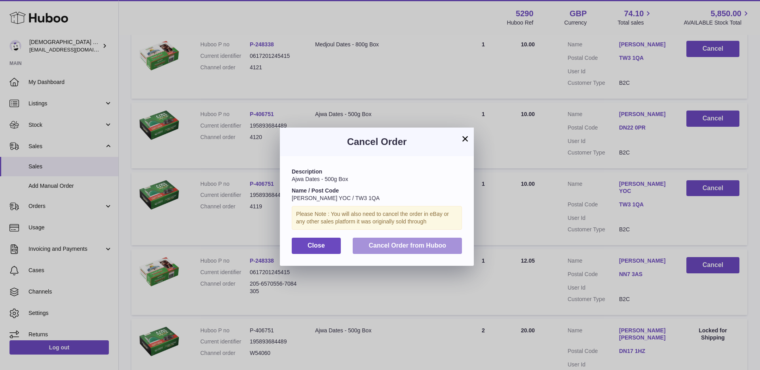
click at [398, 251] on button "Cancel Order from Huboo" at bounding box center [407, 246] width 109 height 16
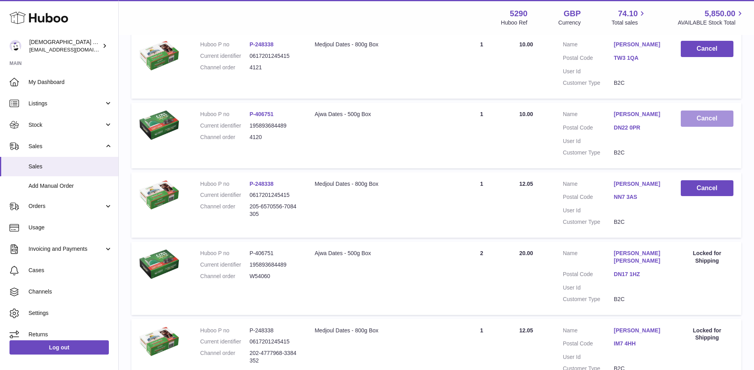
click at [697, 126] on button "Cancel" at bounding box center [707, 118] width 53 height 16
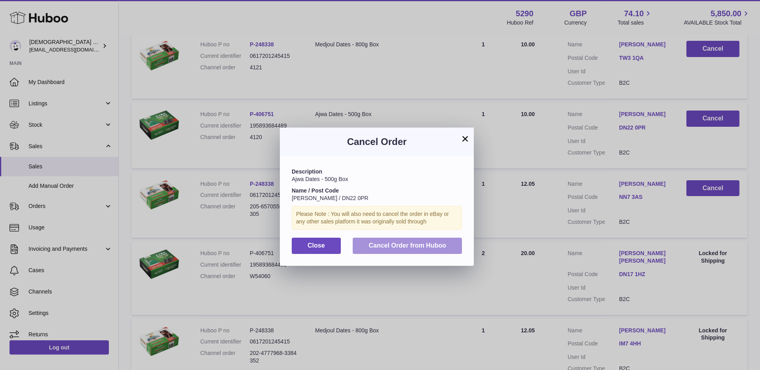
click at [440, 242] on span "Cancel Order from Huboo" at bounding box center [408, 245] width 78 height 7
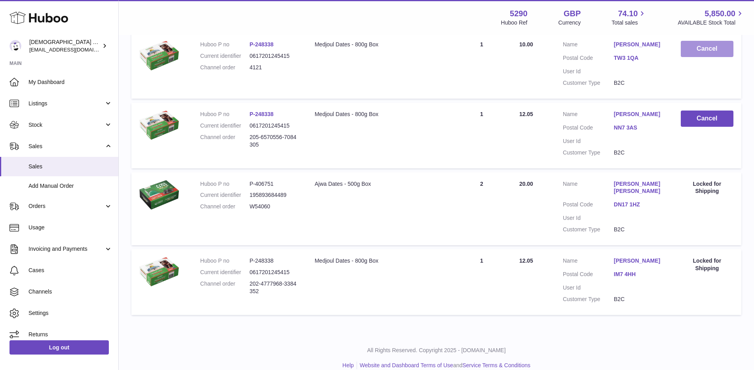
click at [695, 55] on button "Cancel" at bounding box center [707, 49] width 53 height 16
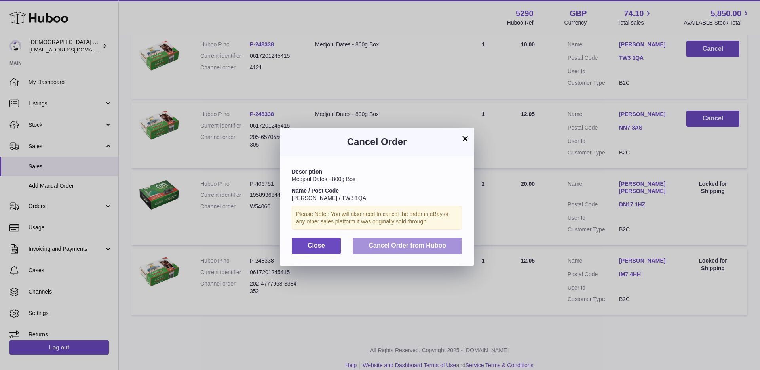
click at [437, 240] on button "Cancel Order from Huboo" at bounding box center [407, 246] width 109 height 16
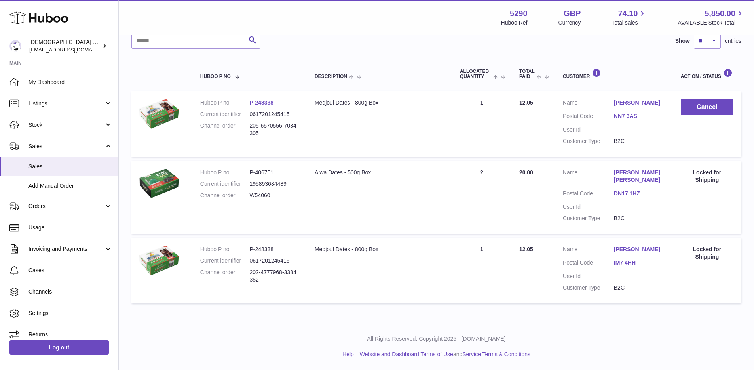
scroll to position [100, 0]
